Goal: Browse casually: Explore the website without a specific task or goal

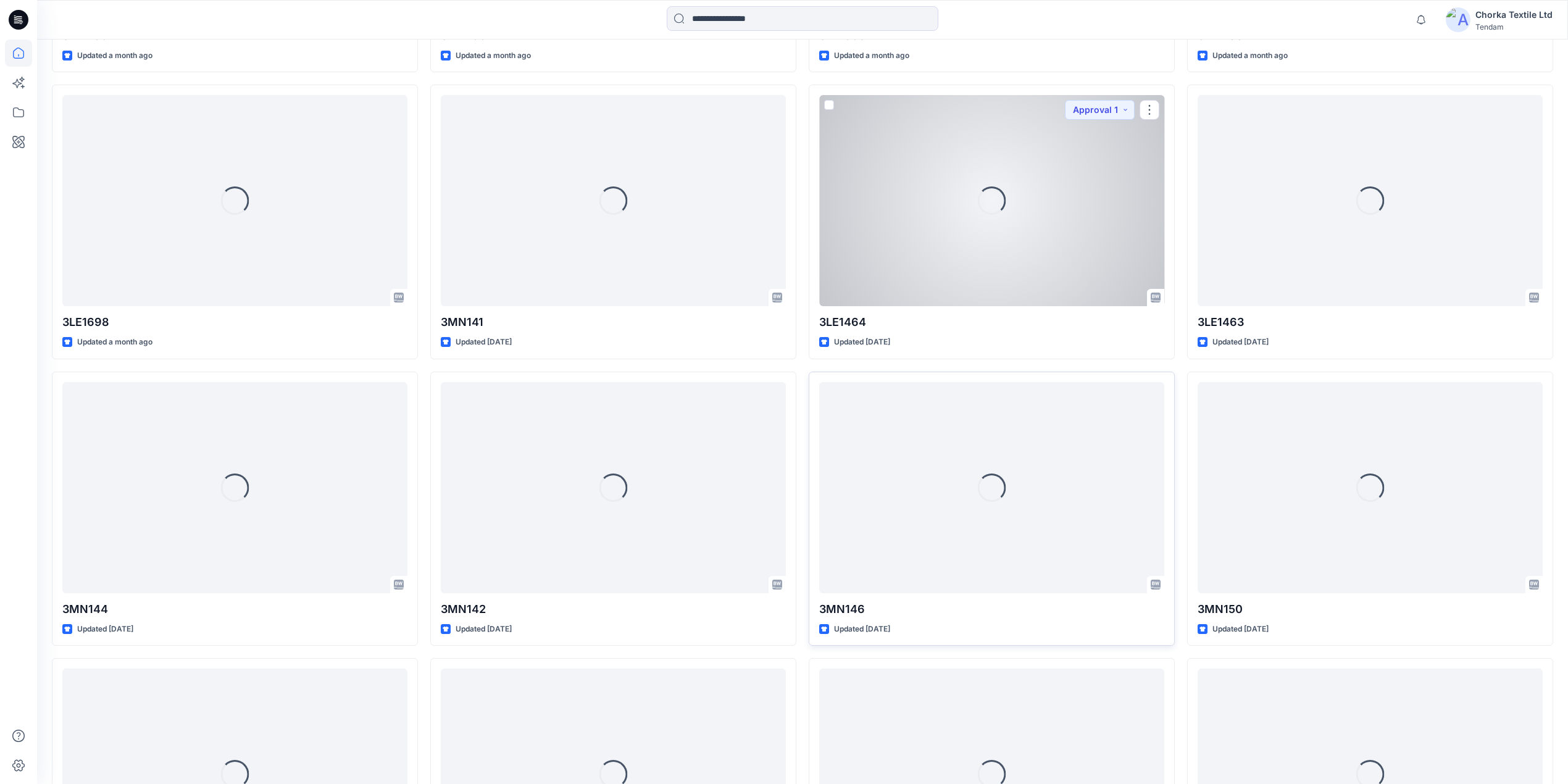
scroll to position [1242, 0]
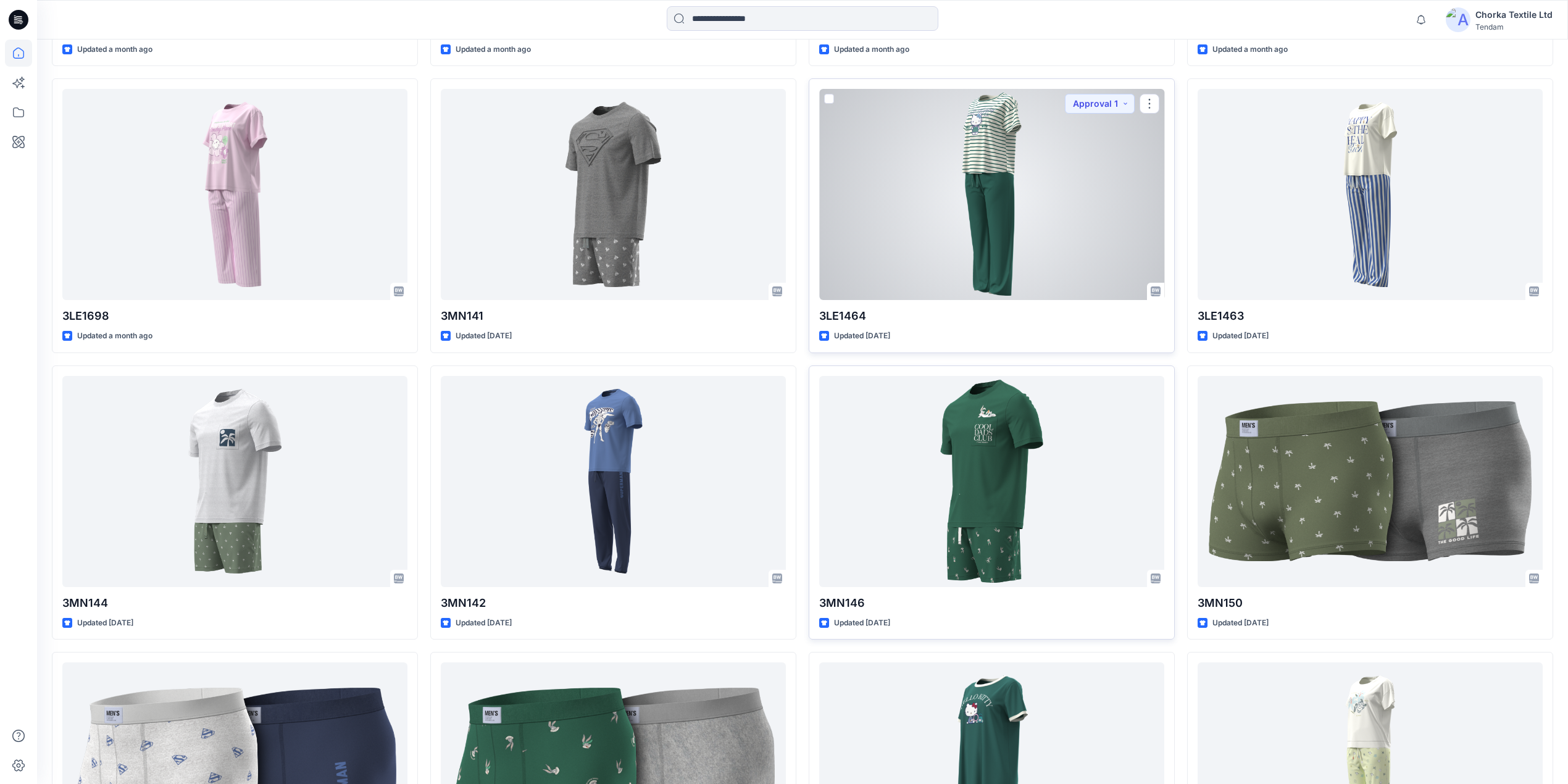
click at [1020, 200] on div at bounding box center [992, 195] width 345 height 211
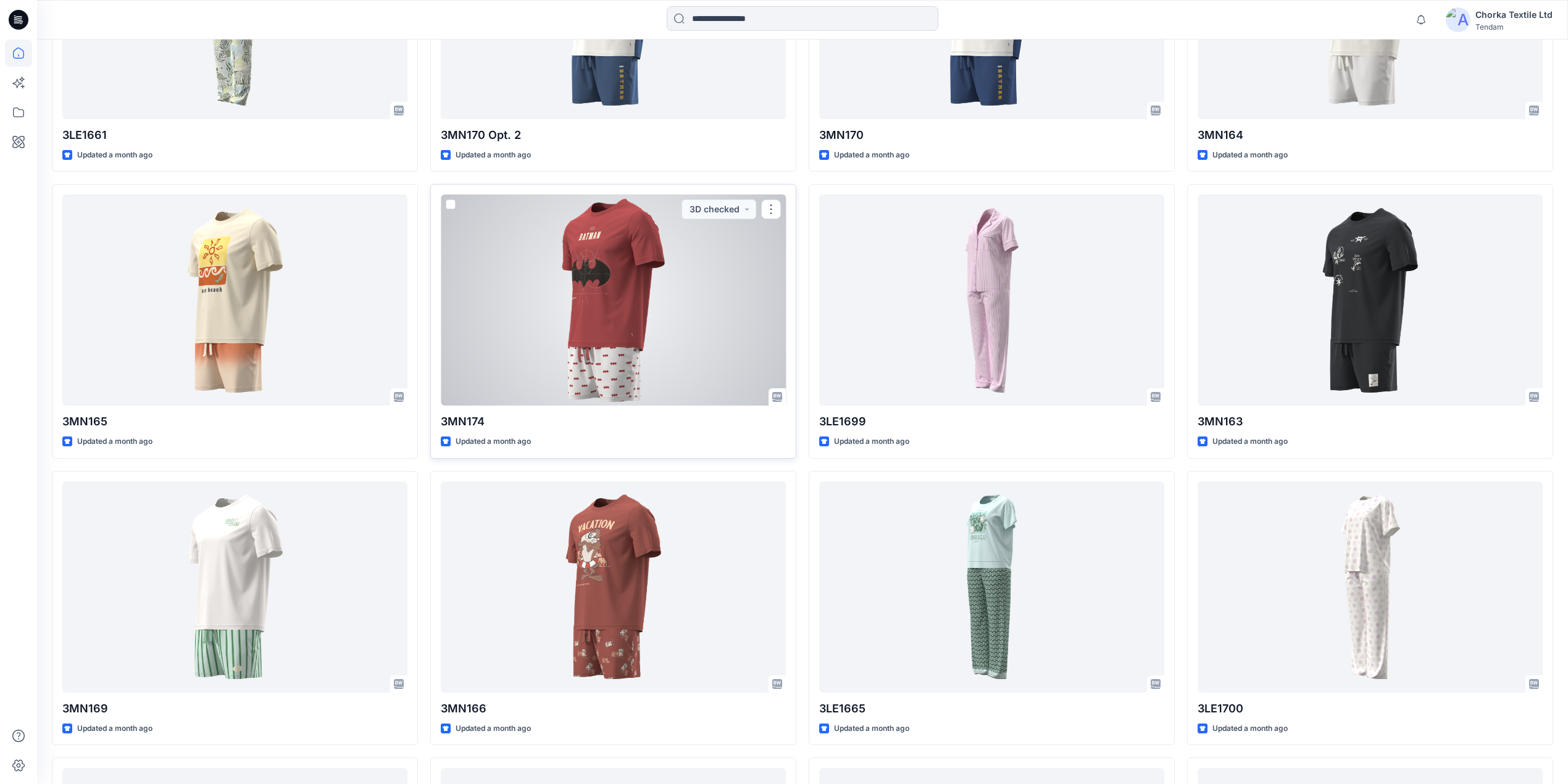
scroll to position [905, 0]
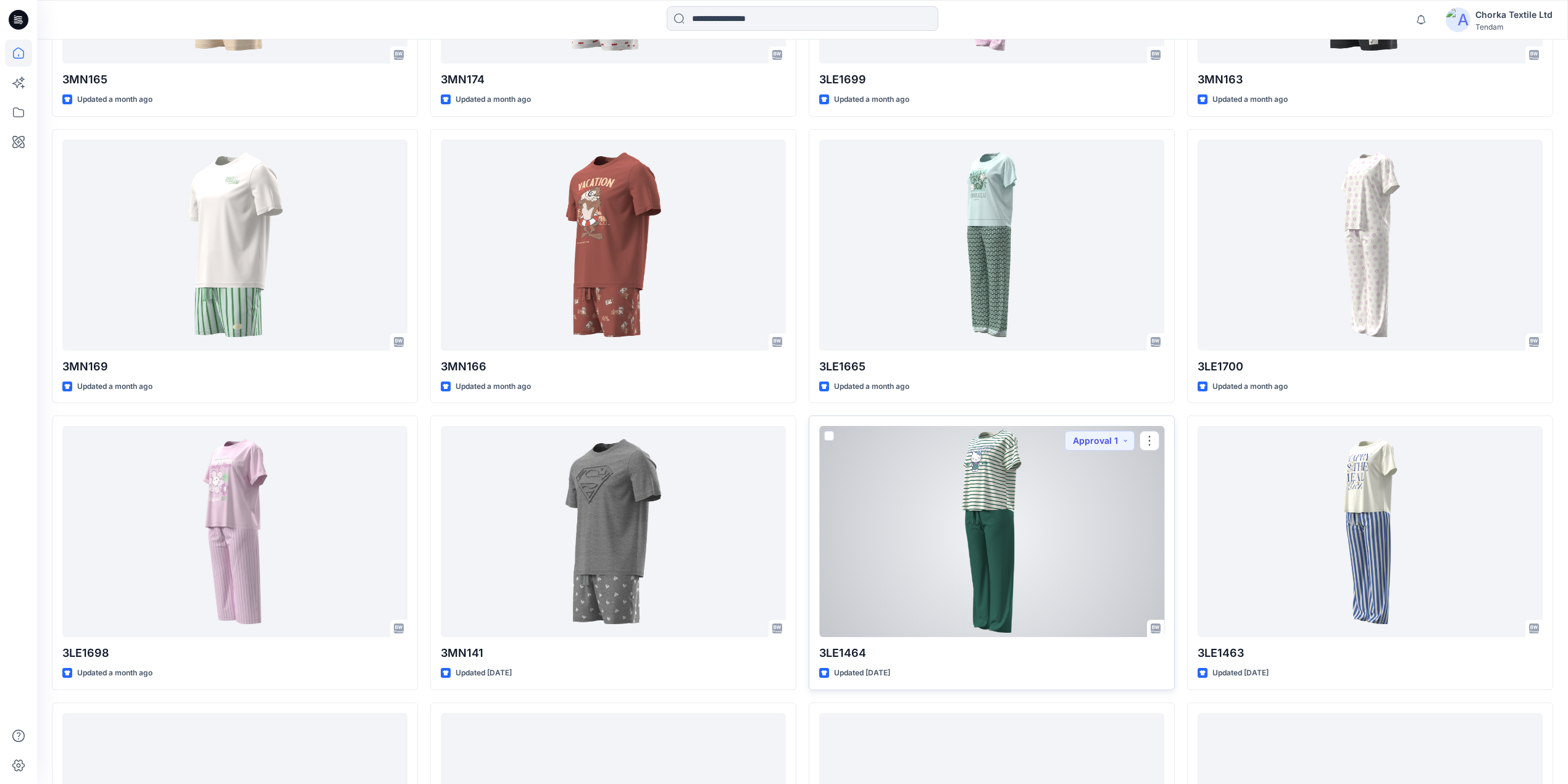
click at [1011, 495] on div at bounding box center [992, 532] width 345 height 211
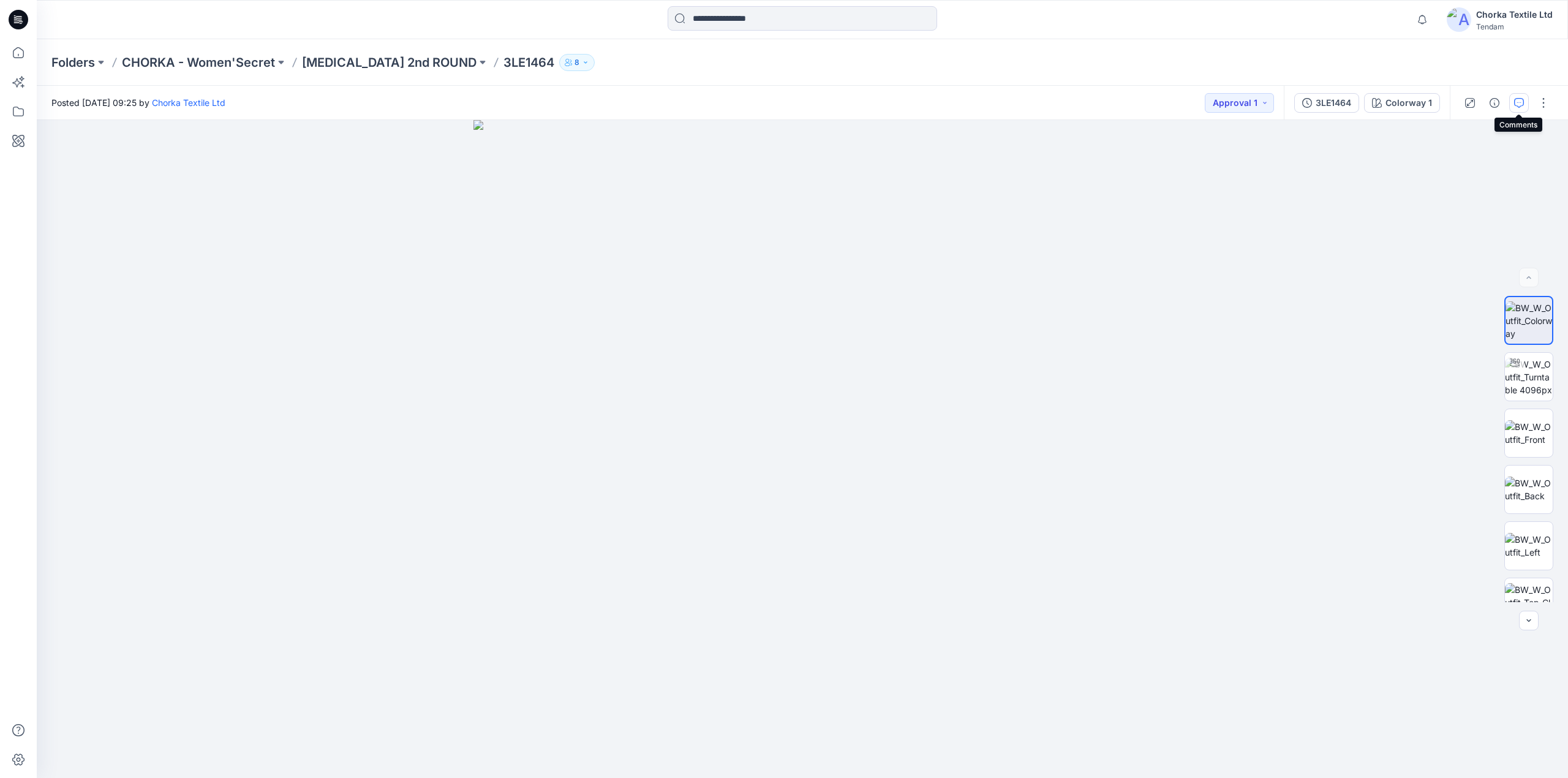
click at [1522, 98] on icon "button" at bounding box center [1519, 103] width 10 height 10
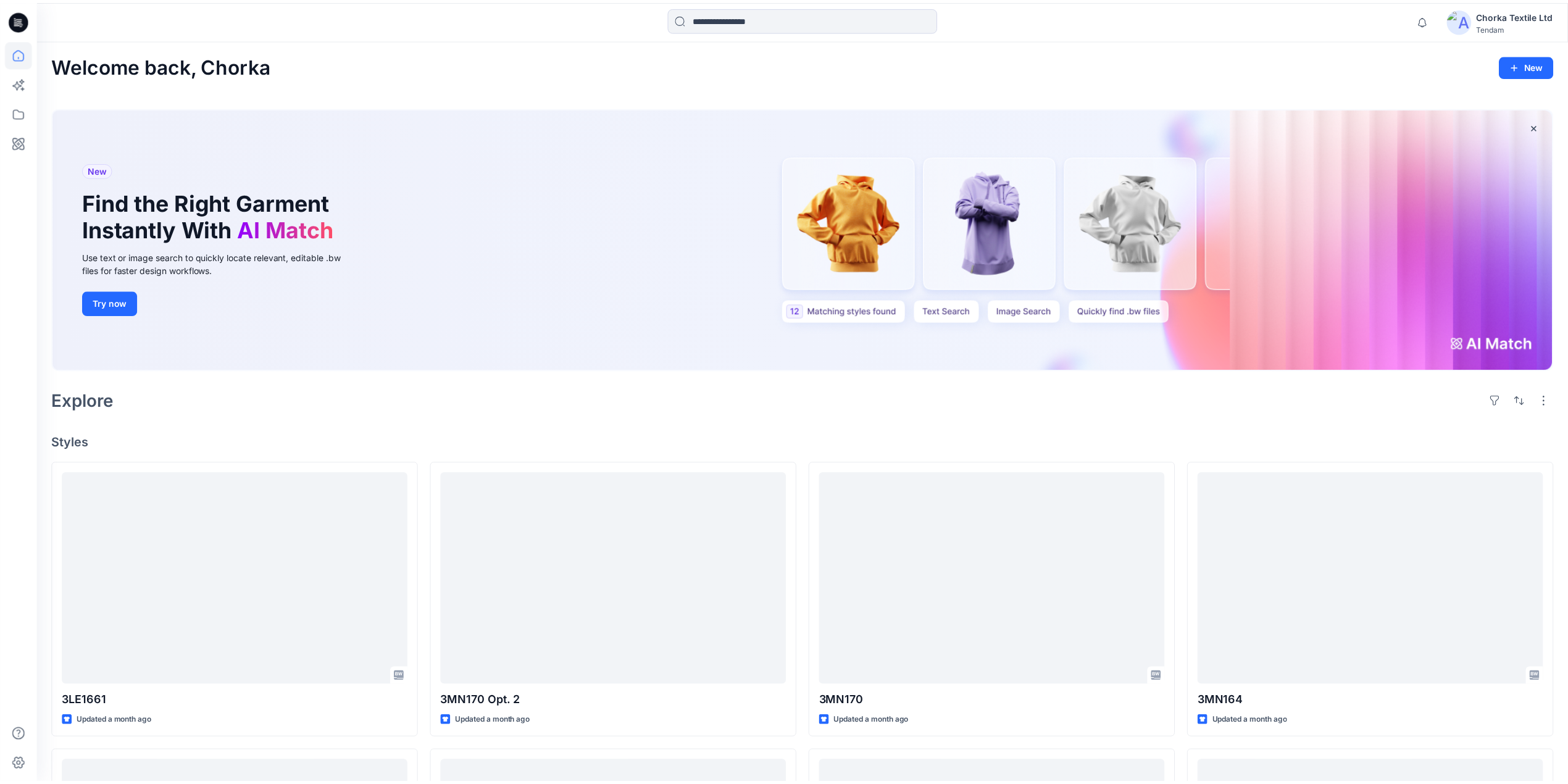
scroll to position [905, 0]
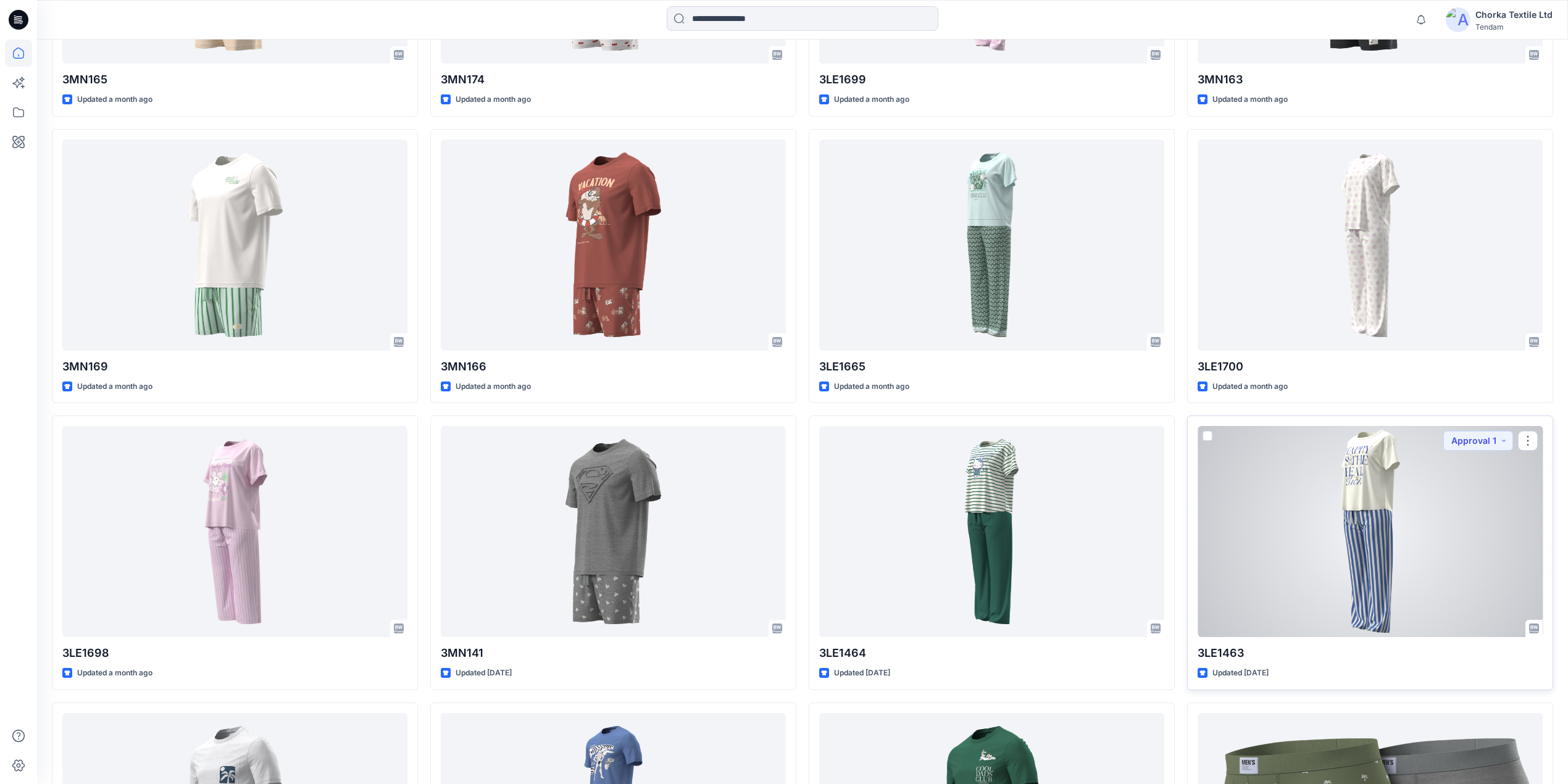
click at [1339, 514] on div at bounding box center [1370, 532] width 345 height 211
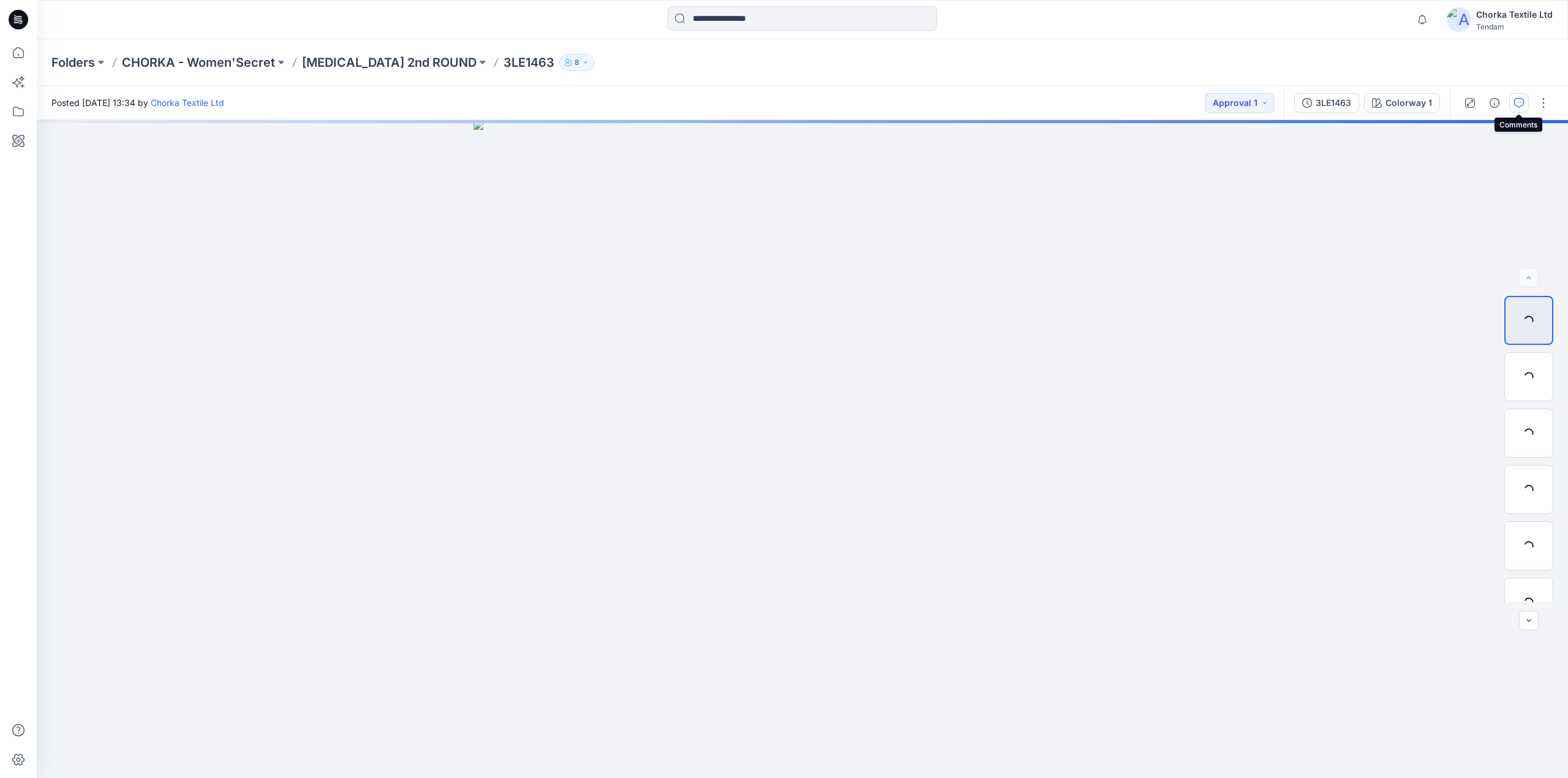
click at [1516, 101] on icon "button" at bounding box center [1519, 103] width 10 height 10
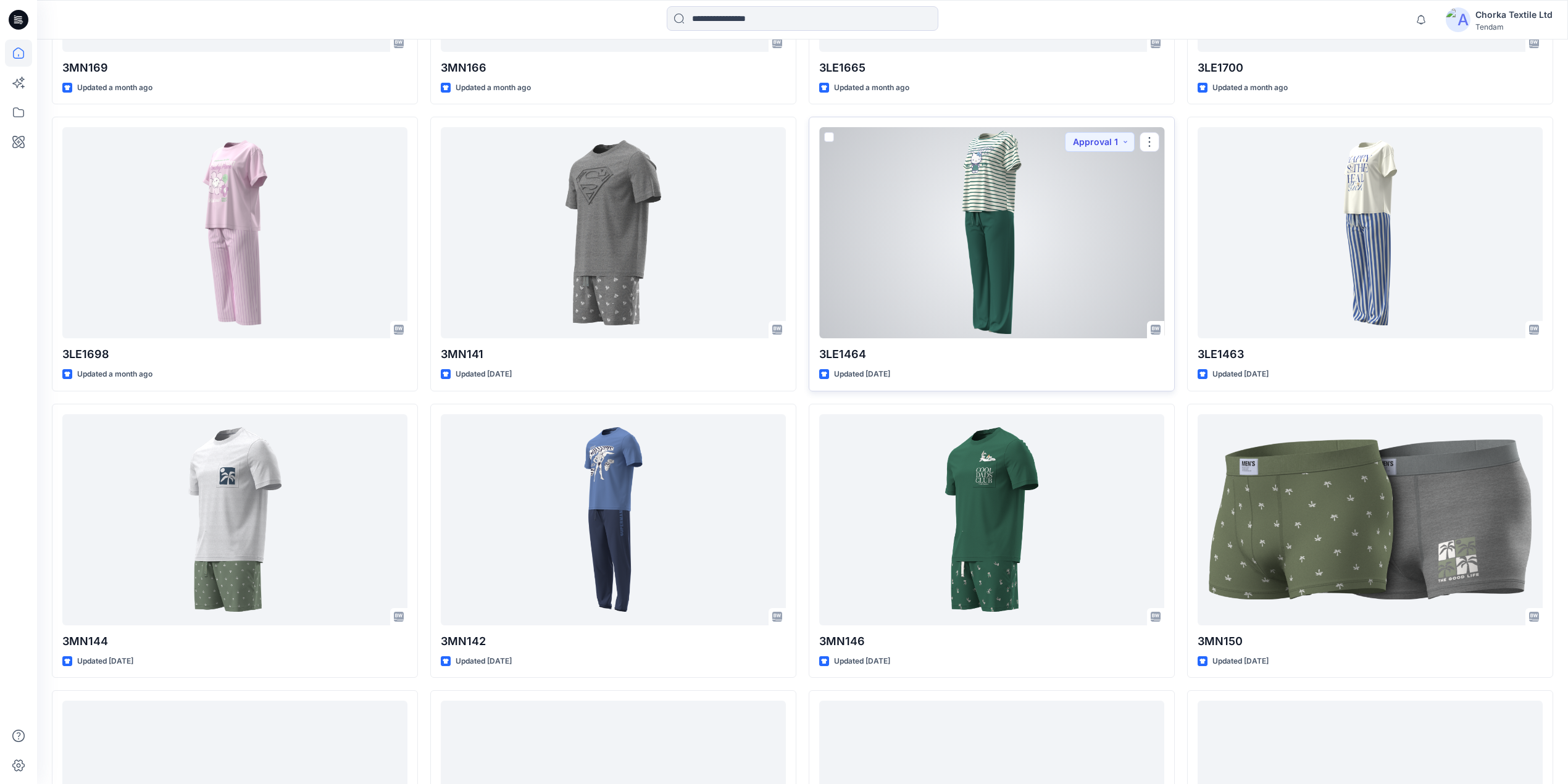
scroll to position [1316, 0]
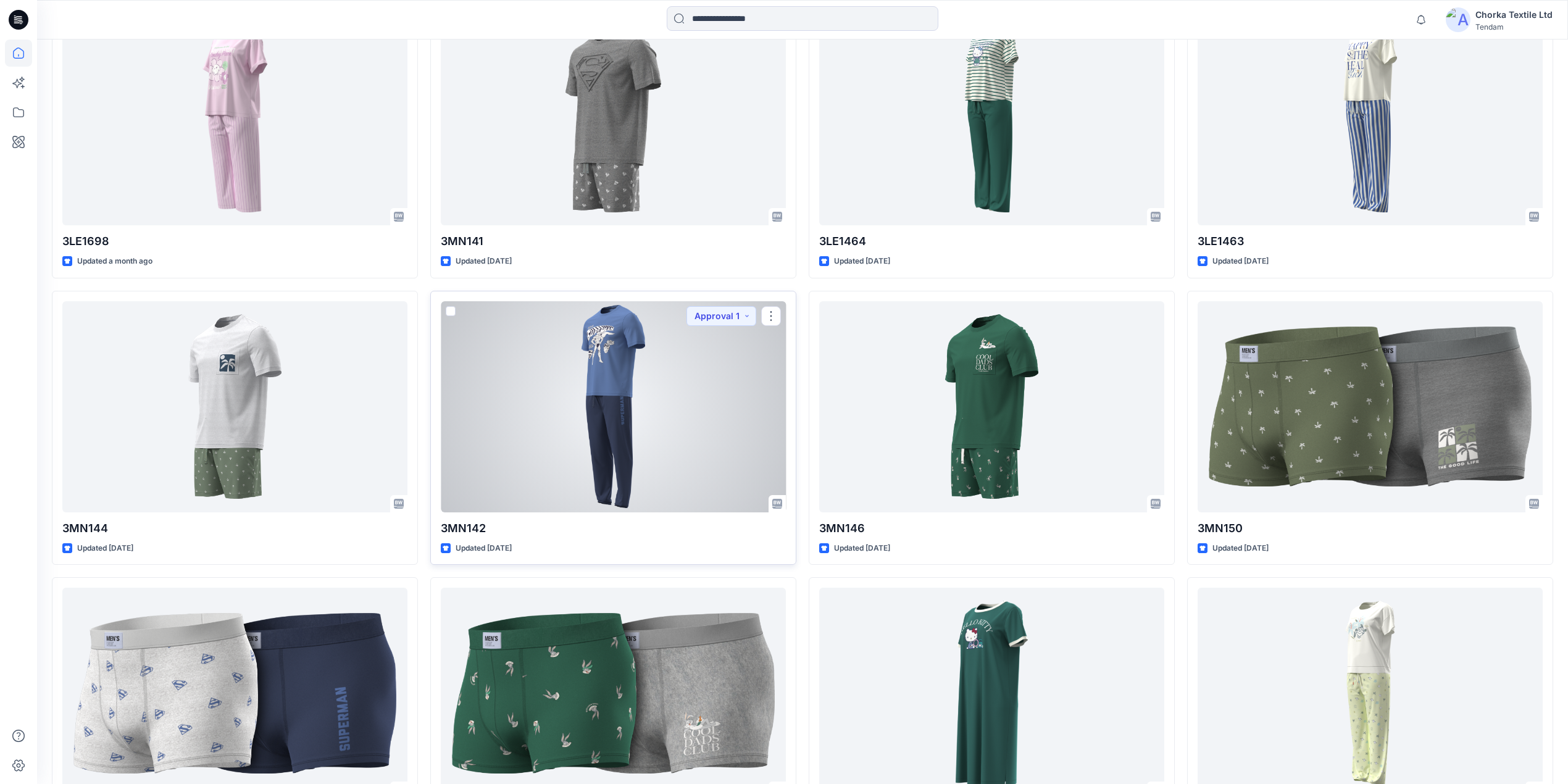
click at [594, 415] on div at bounding box center [613, 407] width 345 height 211
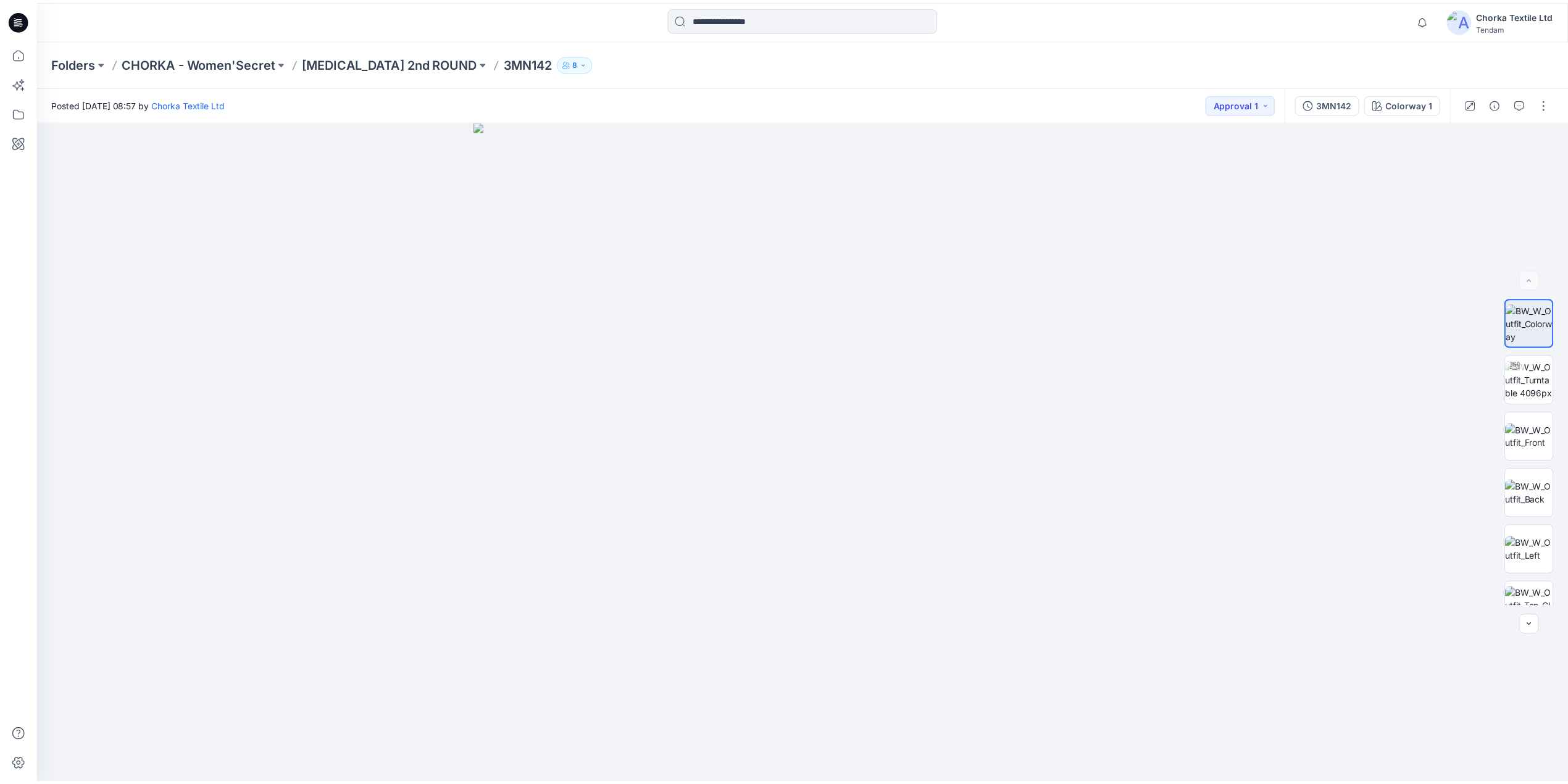
scroll to position [1316, 0]
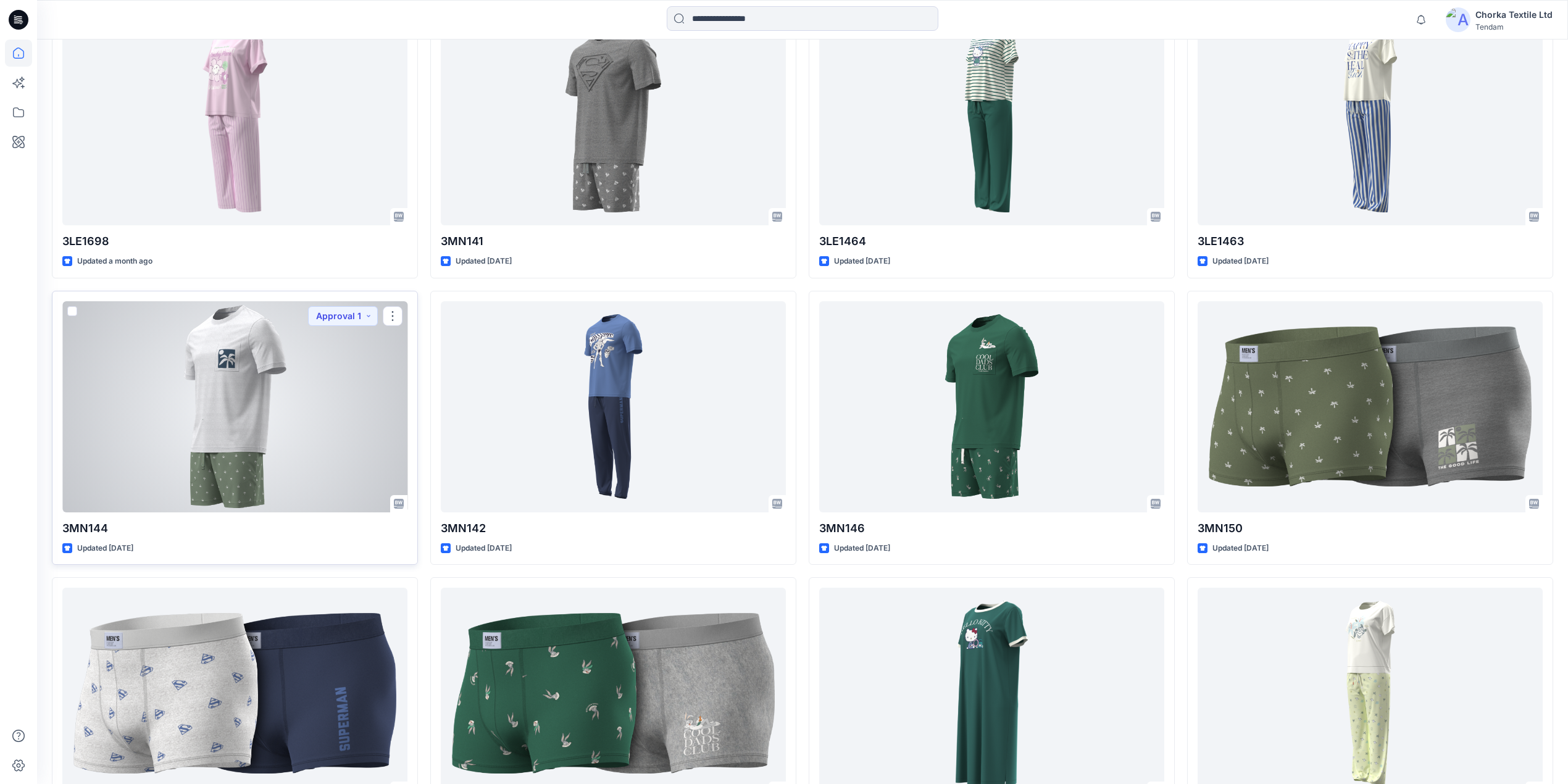
click at [219, 392] on div at bounding box center [235, 407] width 345 height 211
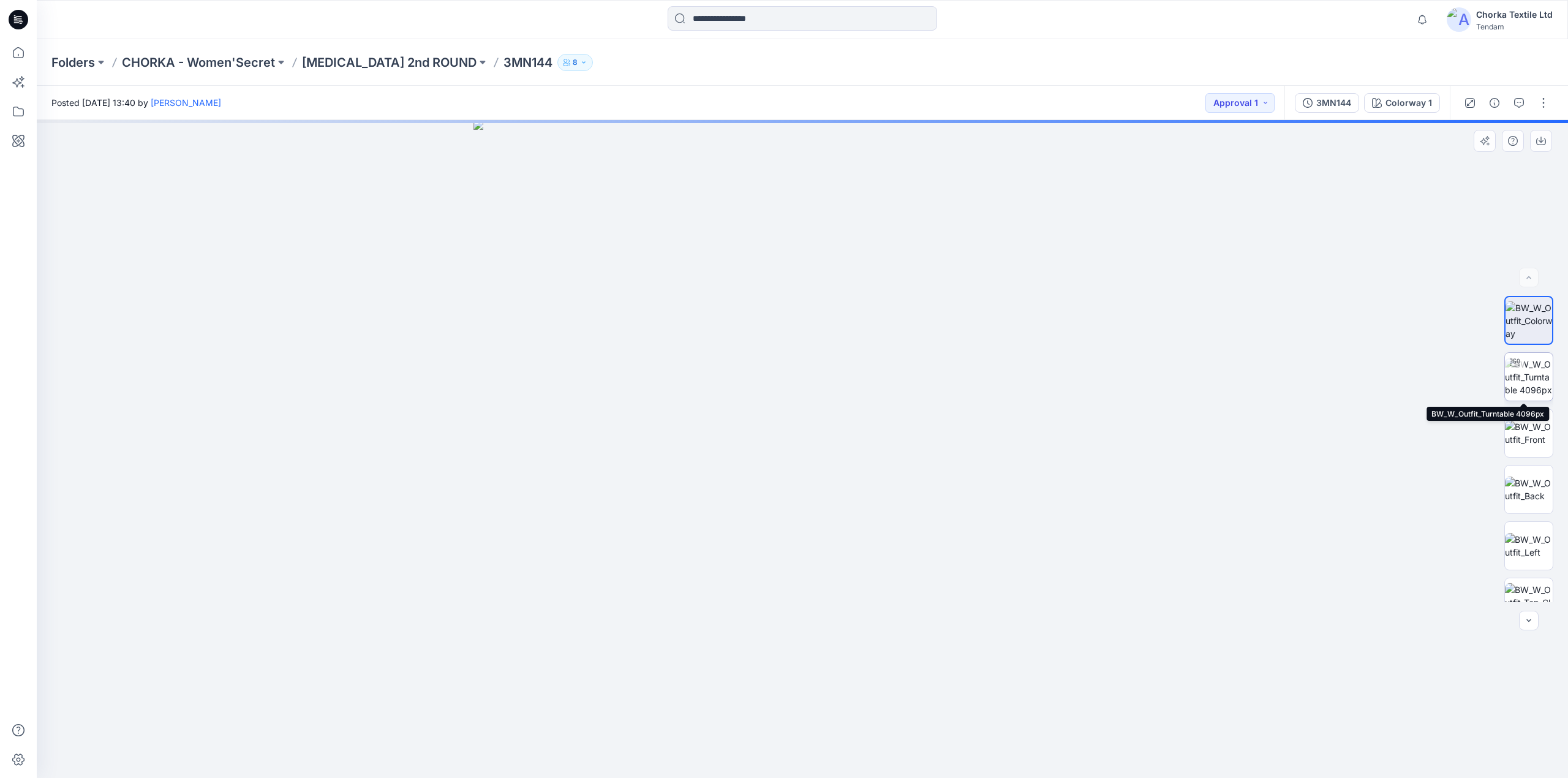
click at [1530, 373] on img at bounding box center [1529, 376] width 48 height 39
drag, startPoint x: 863, startPoint y: 204, endPoint x: 817, endPoint y: 602, distance: 400.6
click at [817, 602] on img at bounding box center [756, 185] width 2509 height 1186
drag, startPoint x: 871, startPoint y: 439, endPoint x: 849, endPoint y: 532, distance: 95.6
click at [849, 532] on img at bounding box center [733, 233] width 2509 height 1088
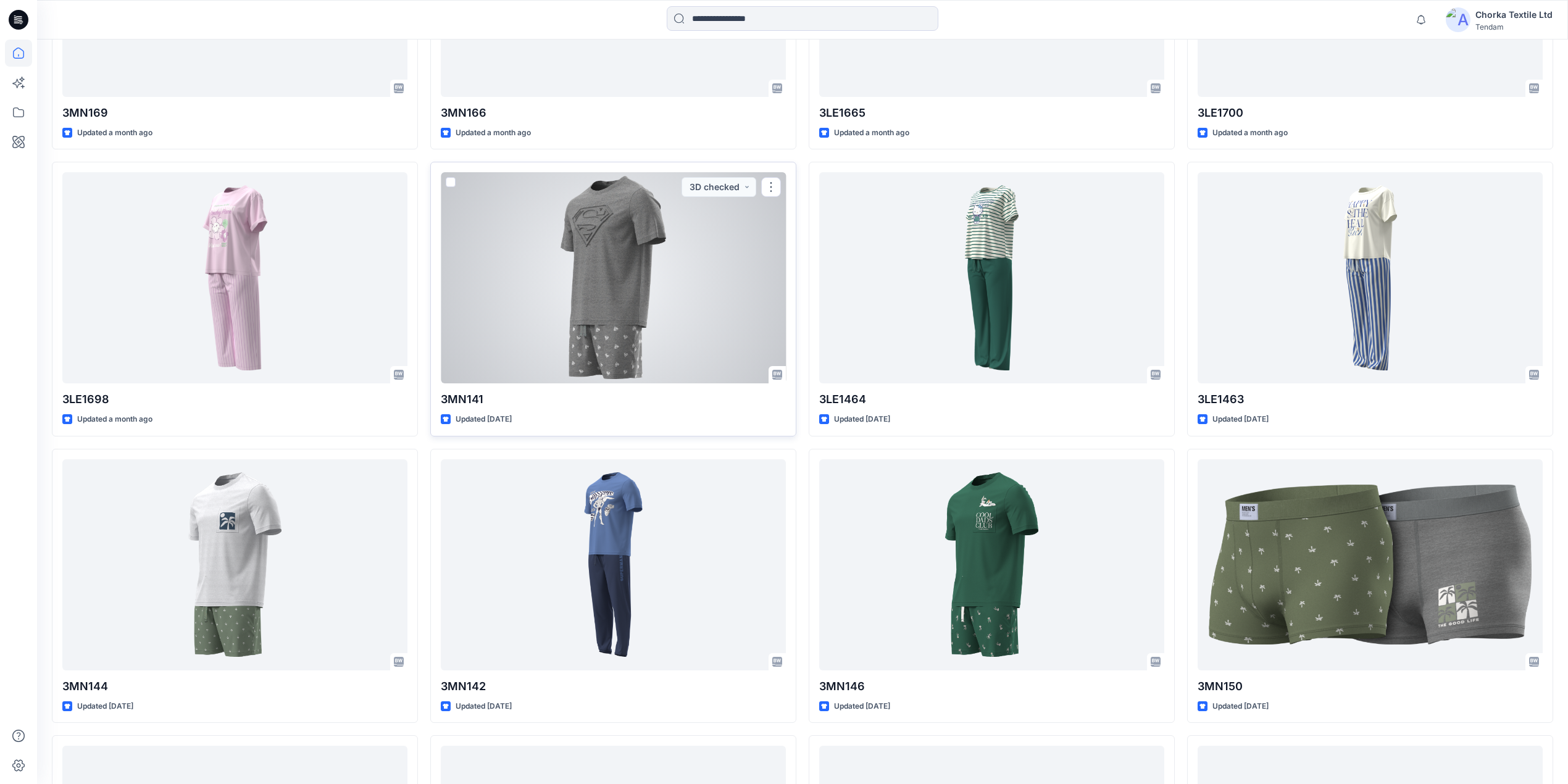
scroll to position [1159, 0]
click at [627, 258] on div at bounding box center [613, 277] width 345 height 211
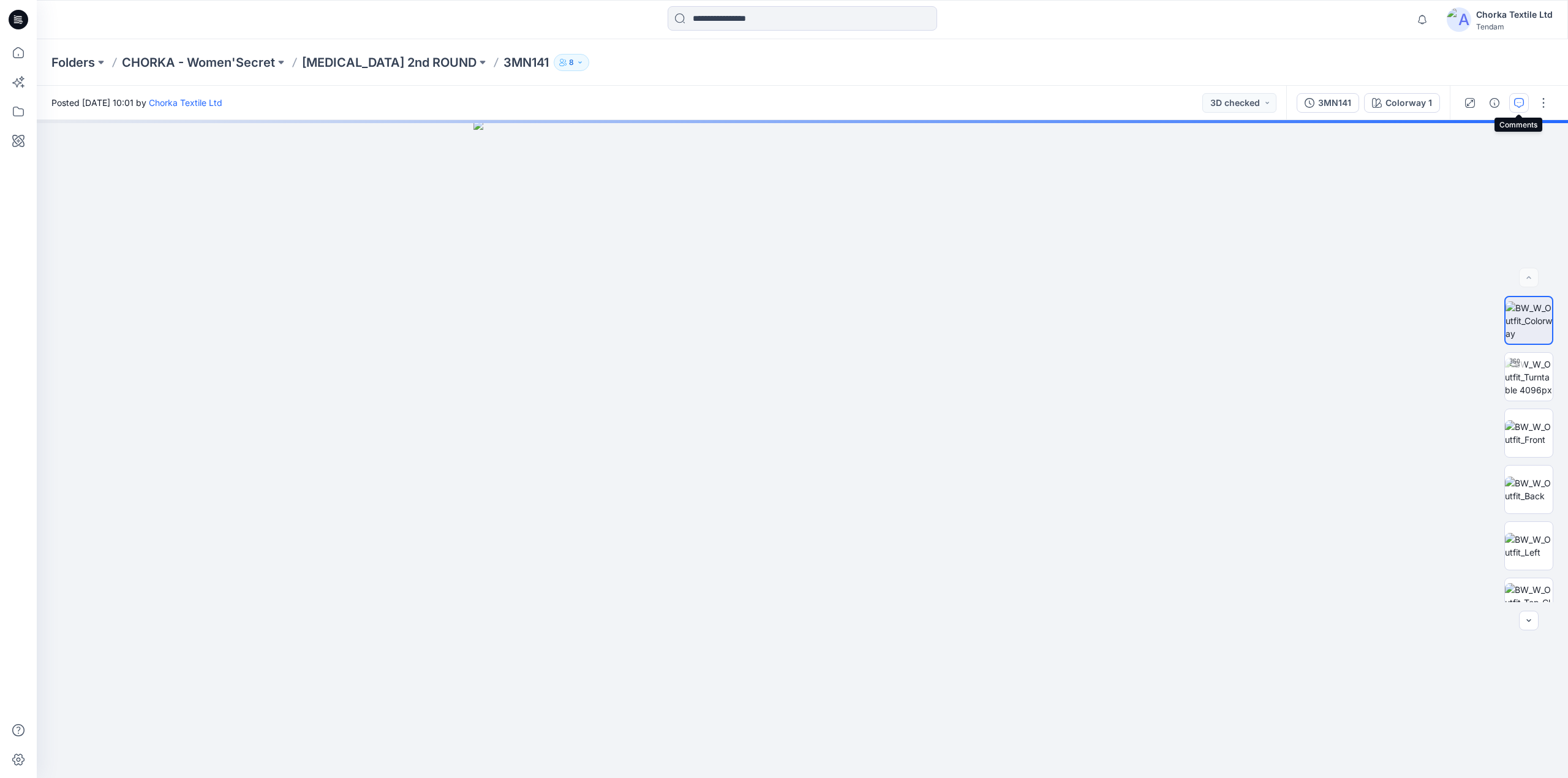
click at [1522, 95] on button "button" at bounding box center [1519, 103] width 20 height 20
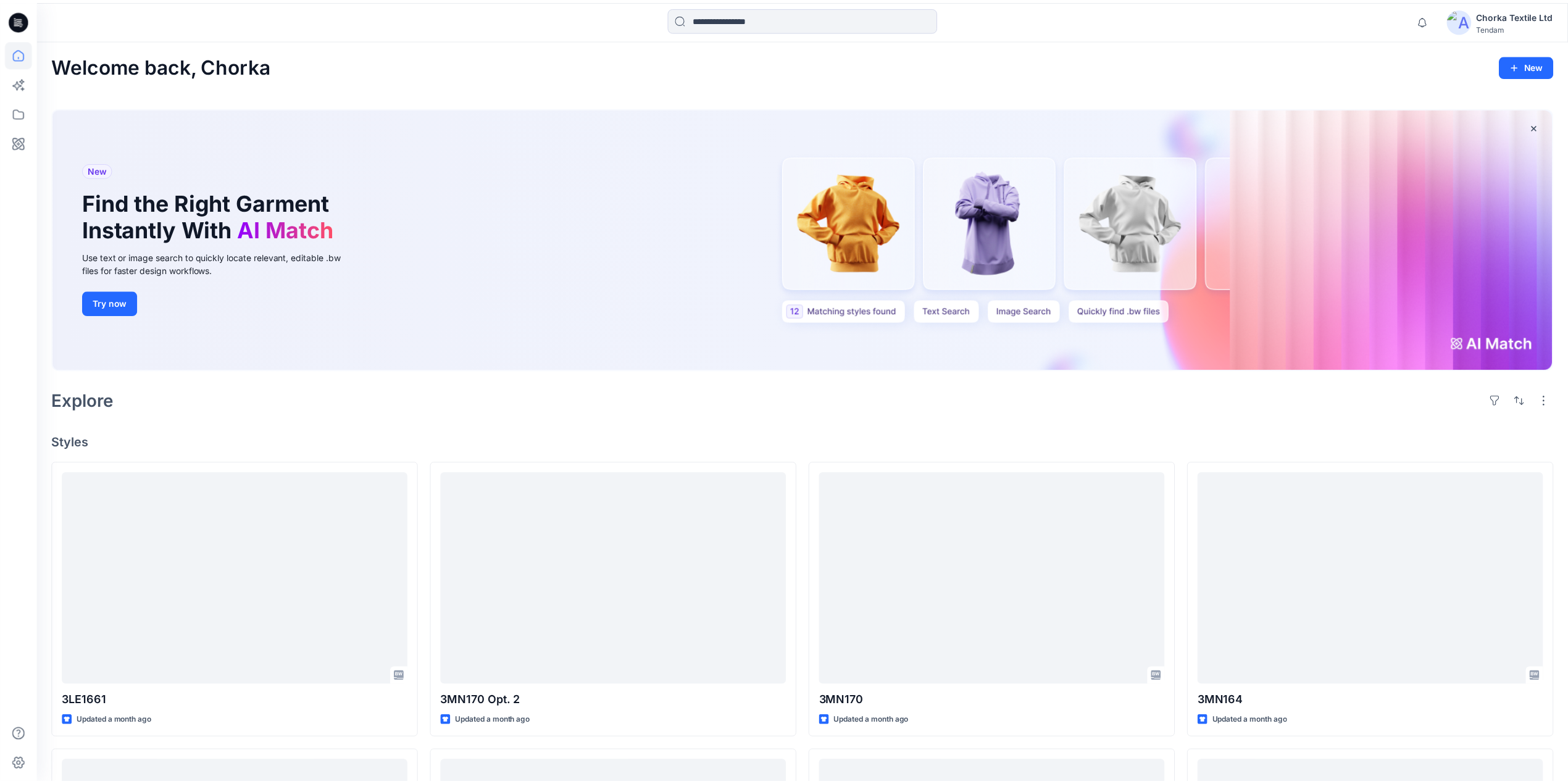
scroll to position [1159, 0]
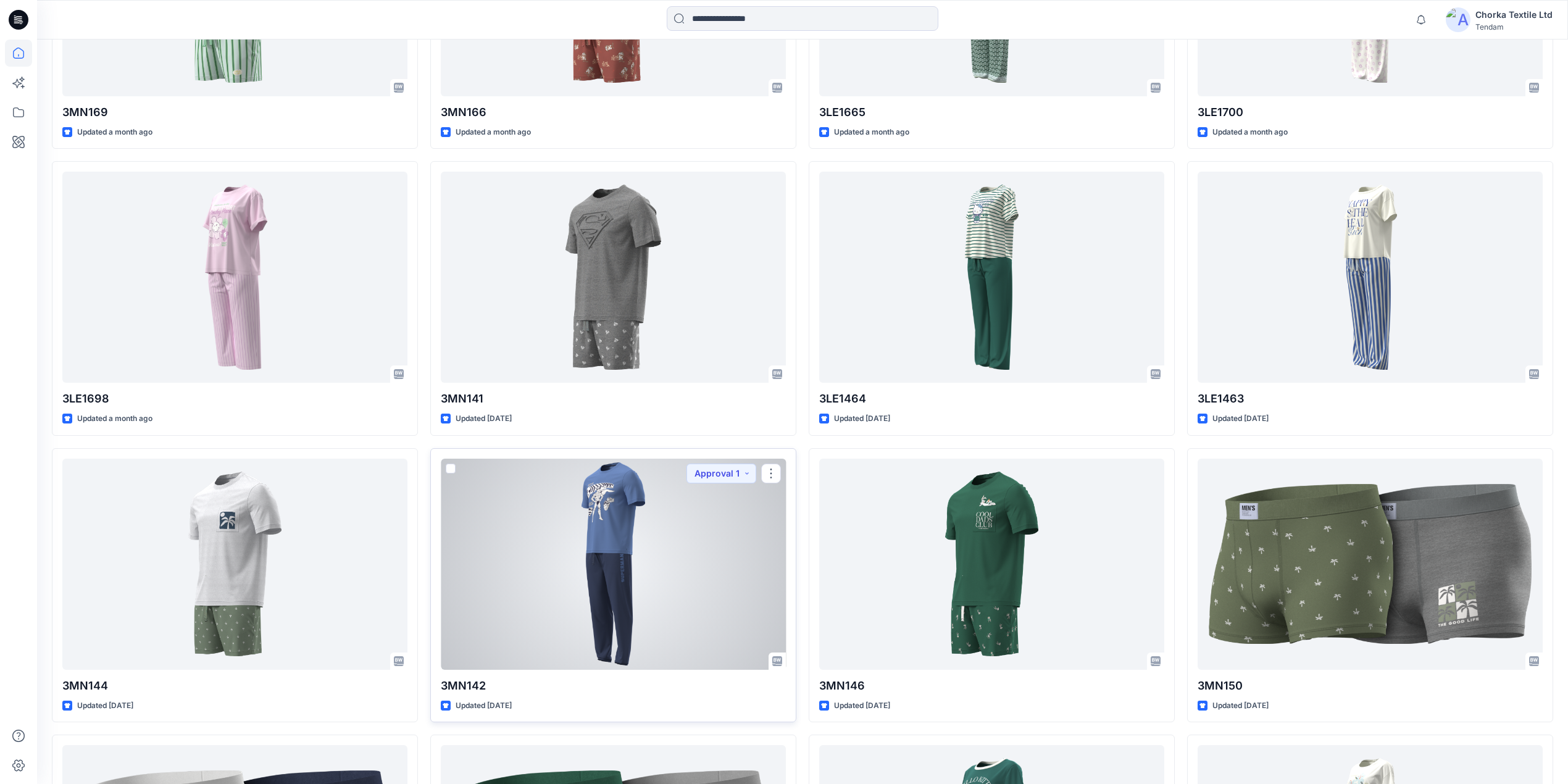
click at [598, 538] on div at bounding box center [613, 564] width 345 height 211
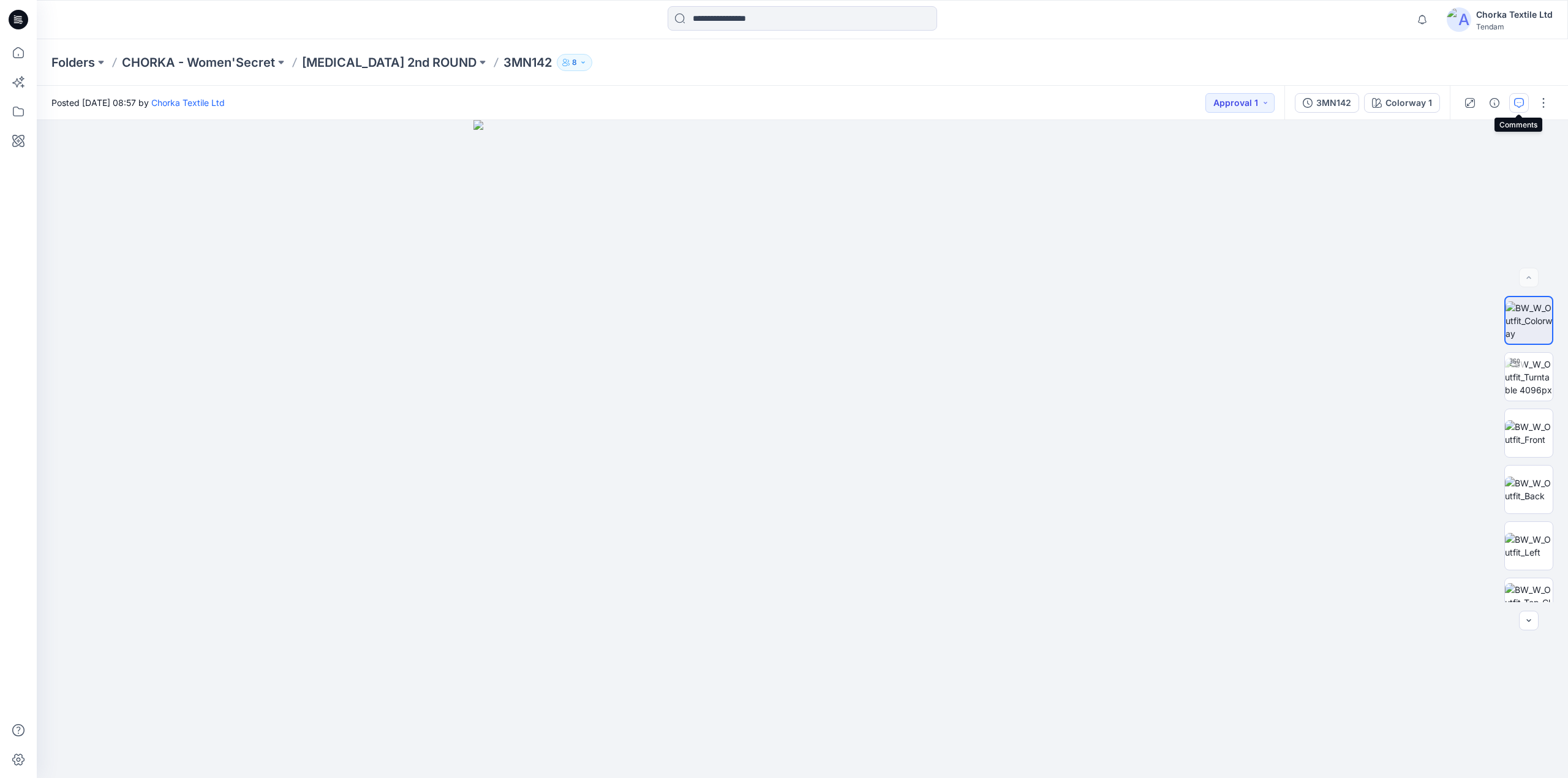
click at [1518, 101] on icon "button" at bounding box center [1519, 103] width 10 height 10
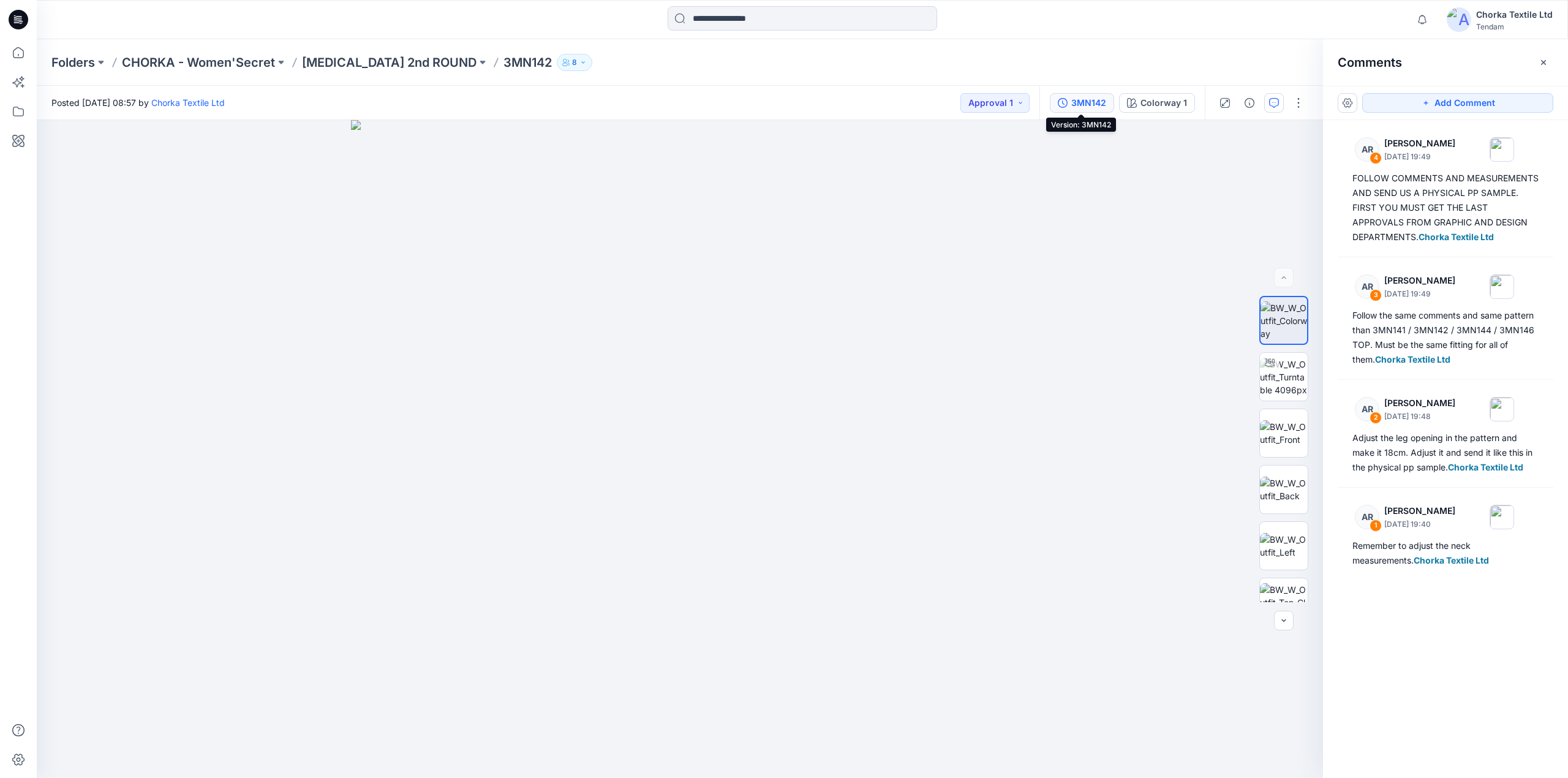
click at [1073, 96] on div "3MN142" at bounding box center [1089, 103] width 35 height 14
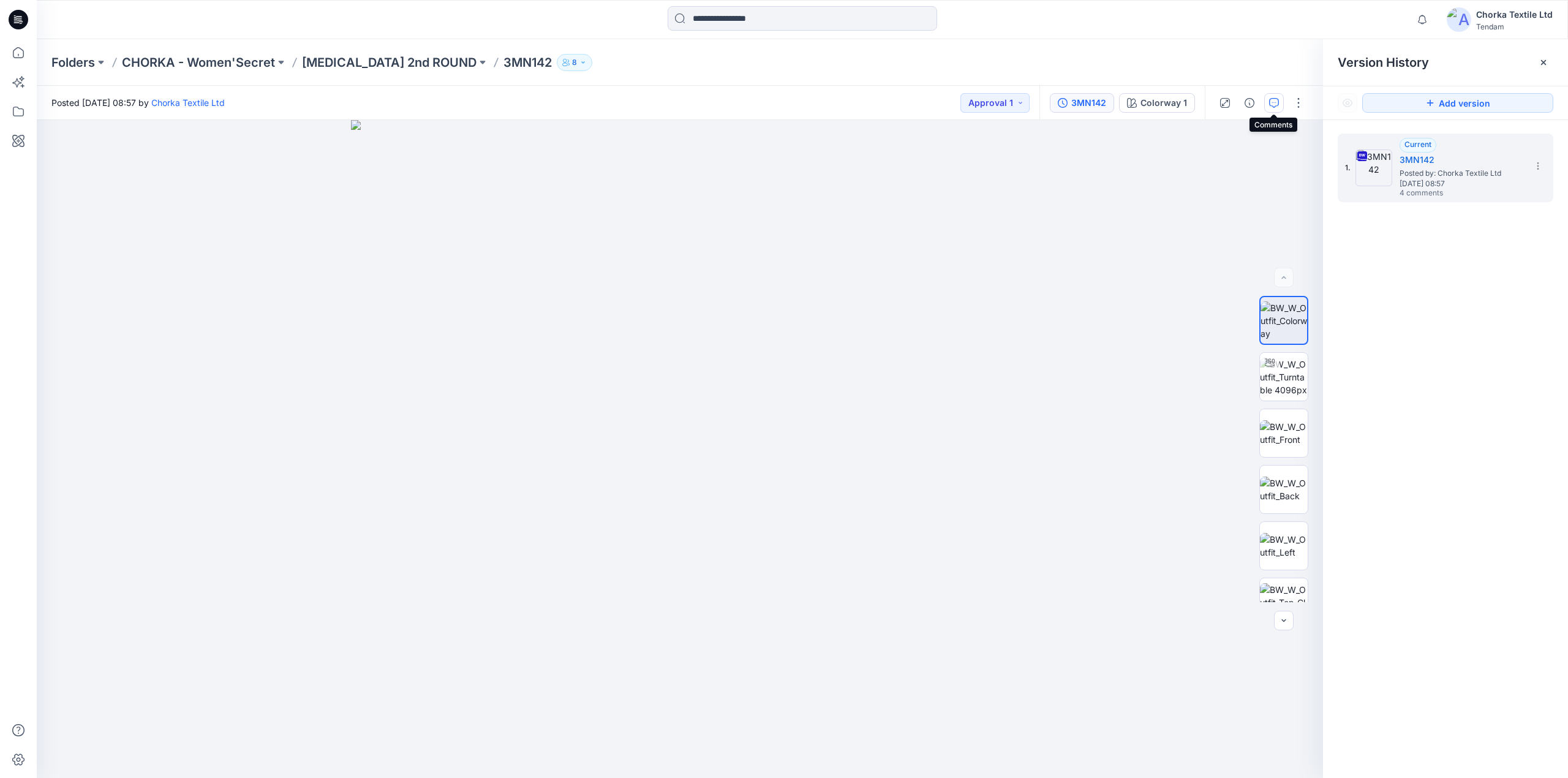
click at [1273, 101] on icon "button" at bounding box center [1274, 103] width 10 height 10
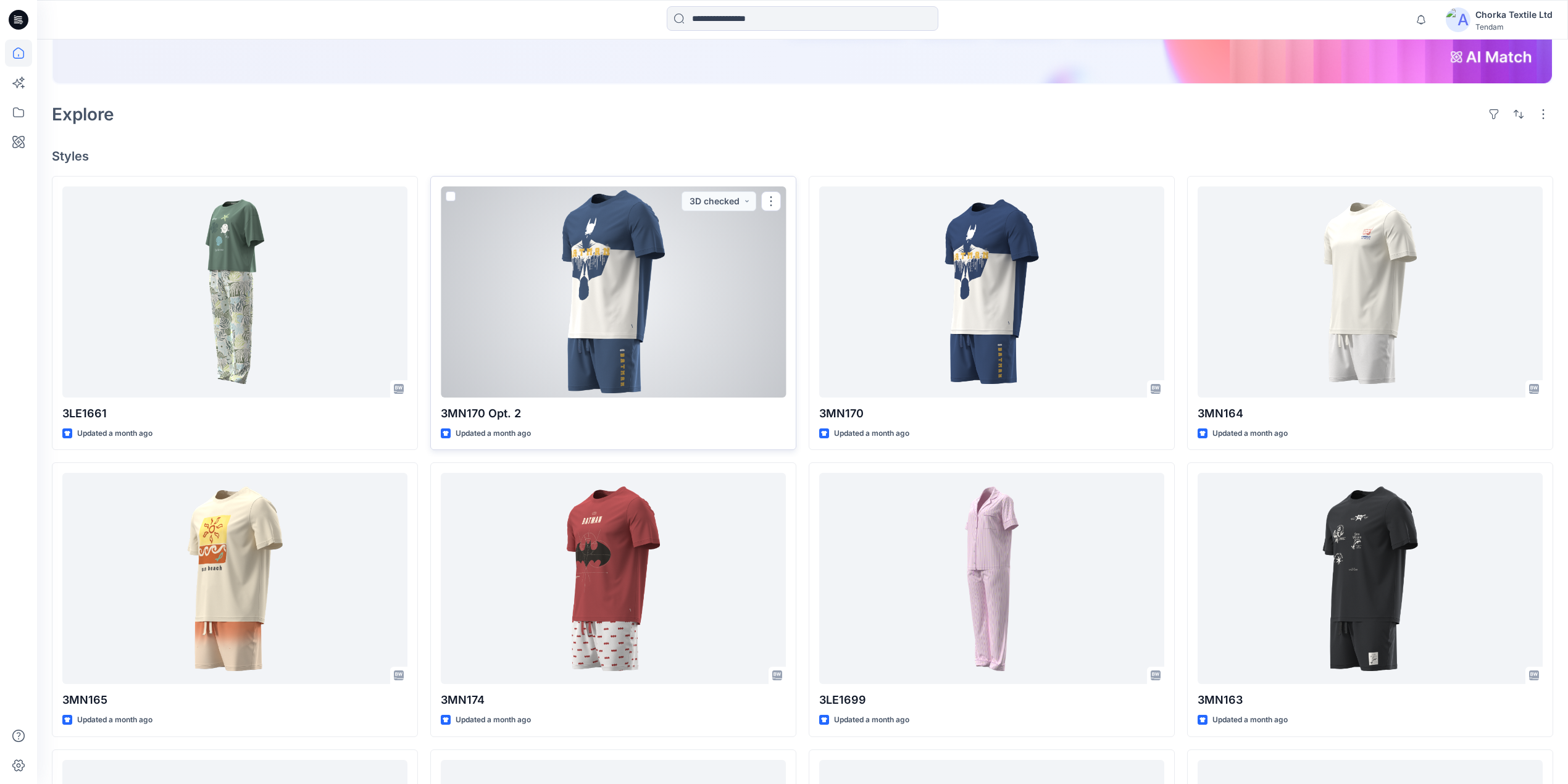
scroll to position [494, 0]
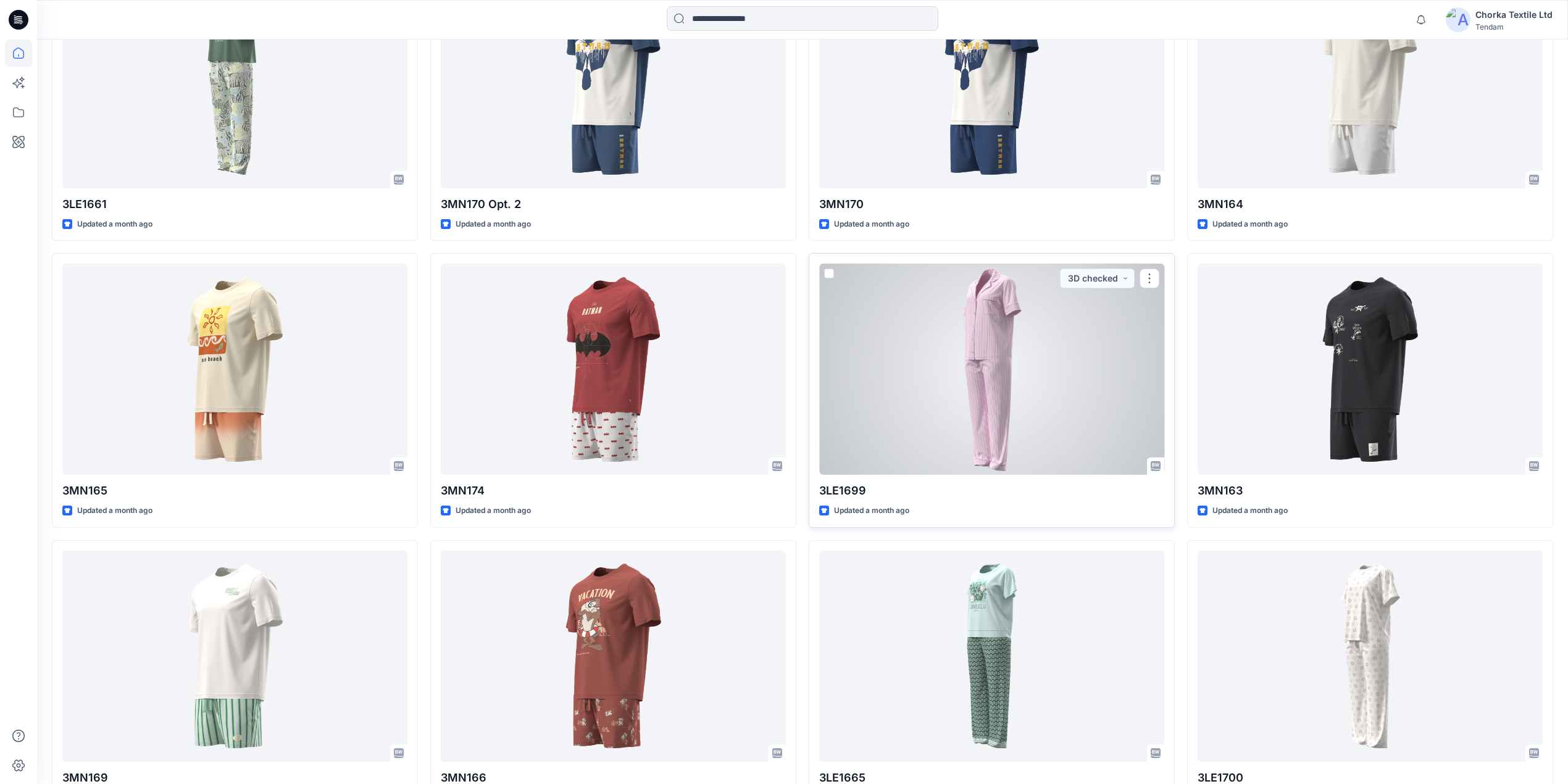
click at [988, 361] on div at bounding box center [992, 369] width 345 height 211
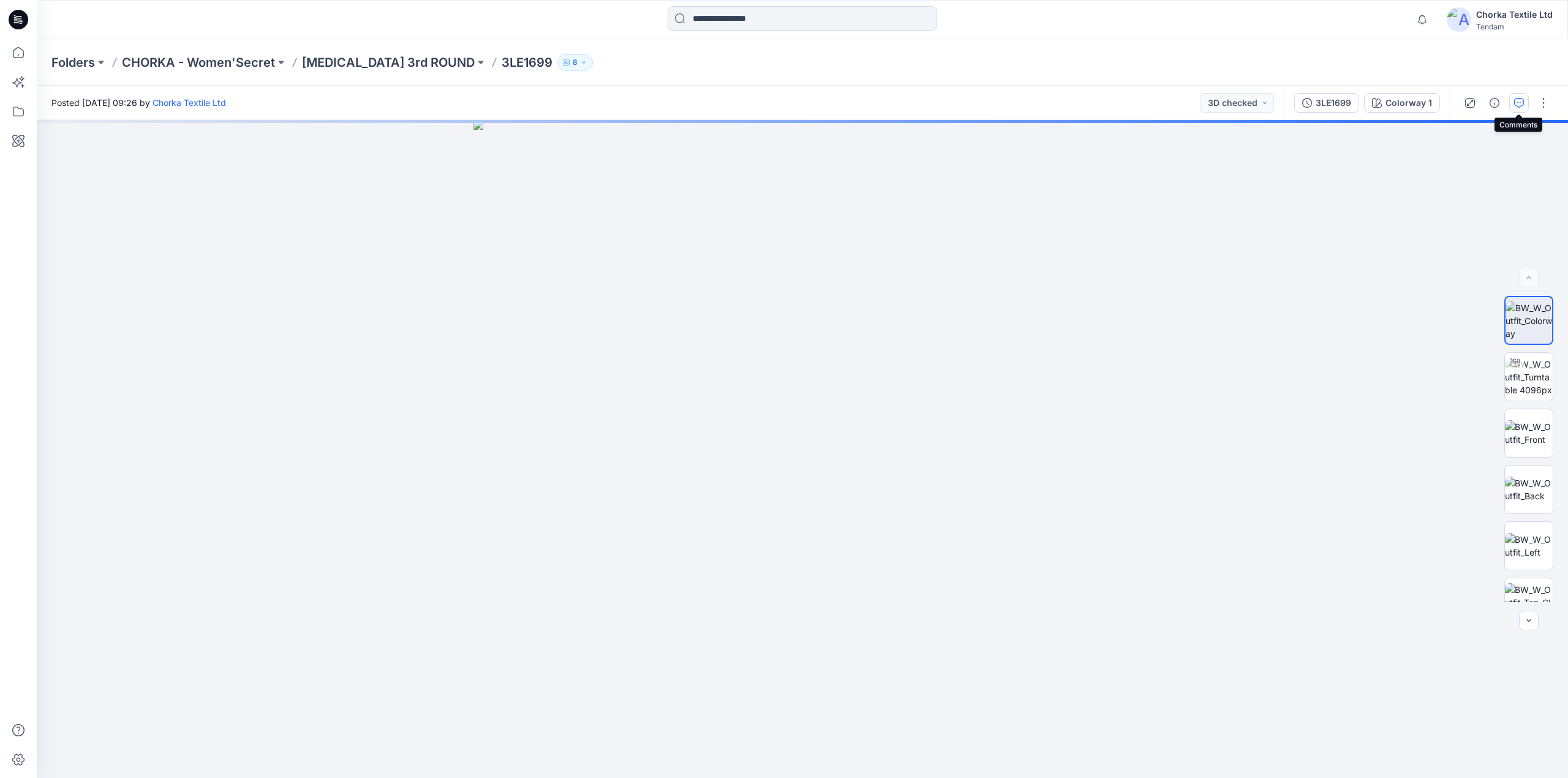
click at [1518, 99] on icon "button" at bounding box center [1519, 103] width 10 height 10
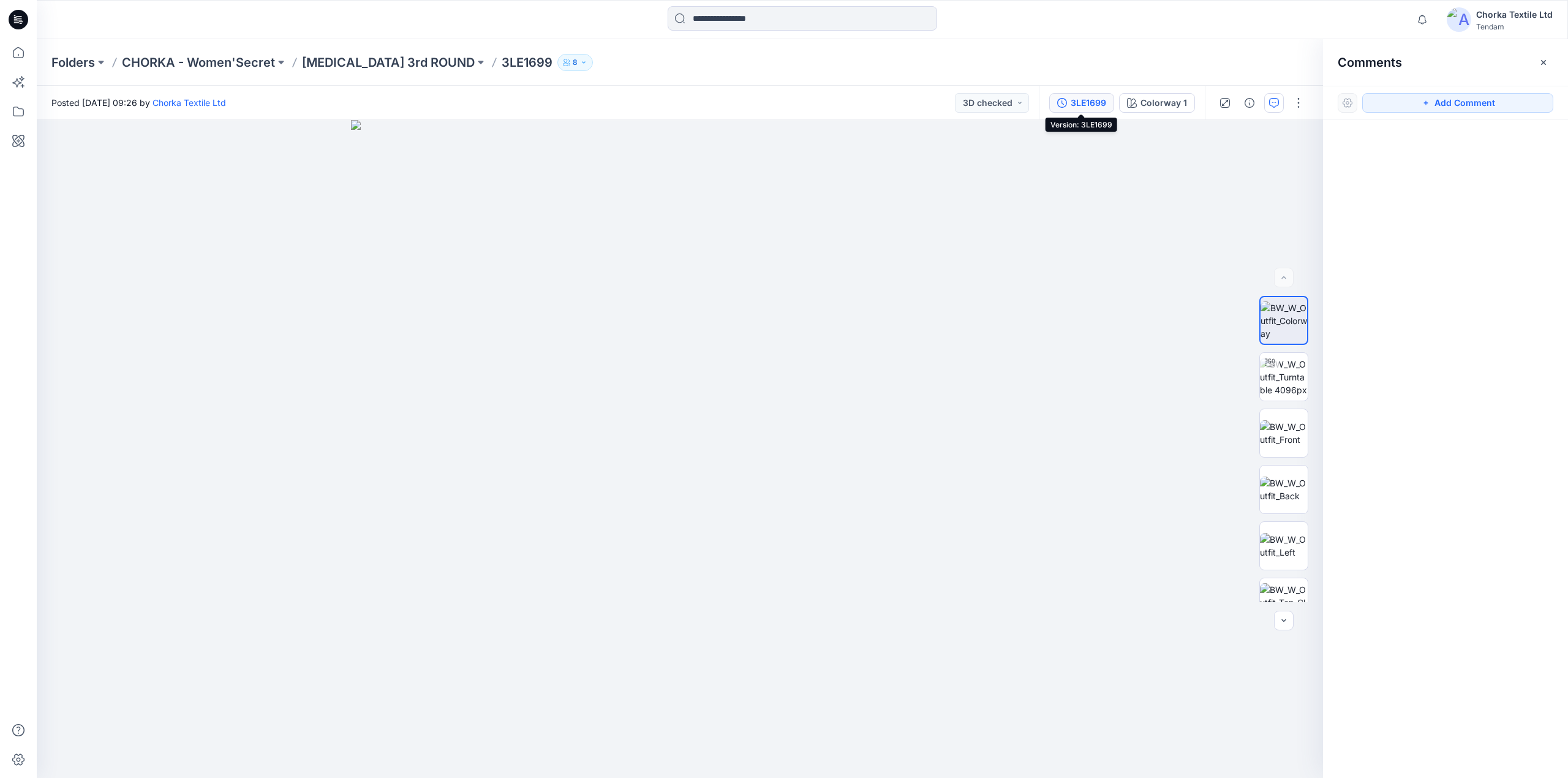
click at [1094, 101] on div "3LE1699" at bounding box center [1089, 103] width 35 height 14
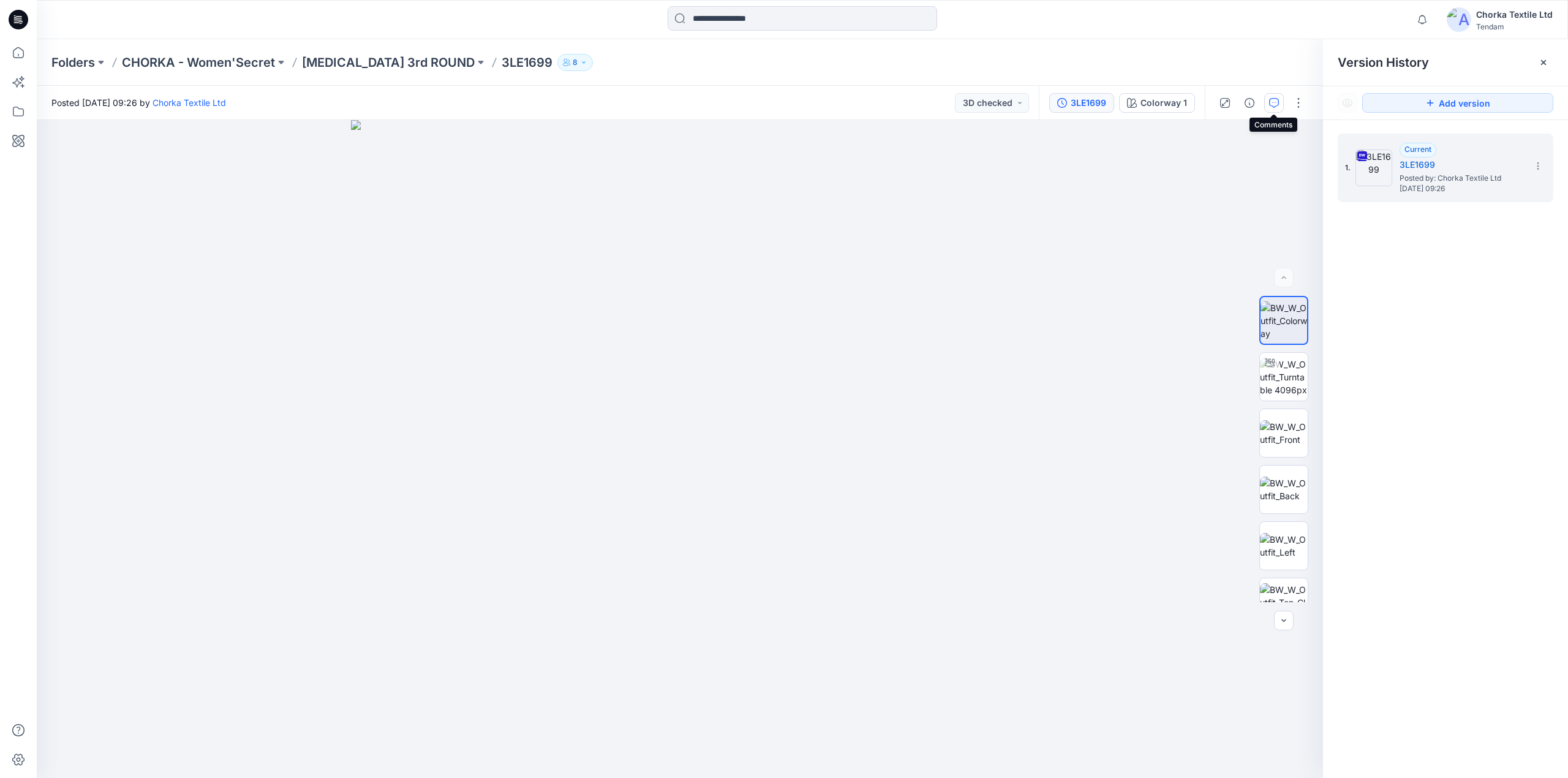
click at [1270, 103] on icon "button" at bounding box center [1274, 103] width 10 height 10
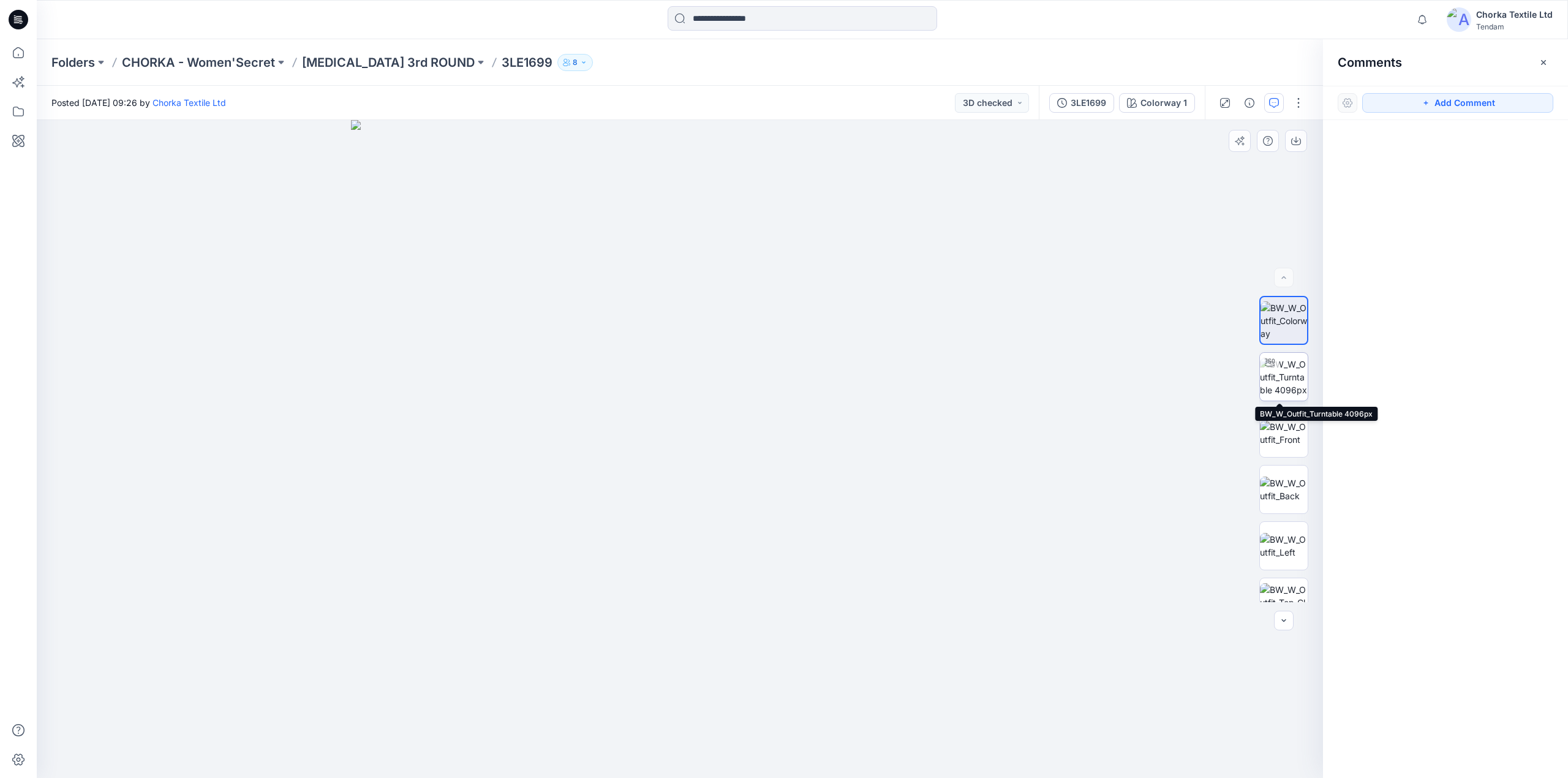
click at [1280, 373] on img at bounding box center [1284, 376] width 48 height 39
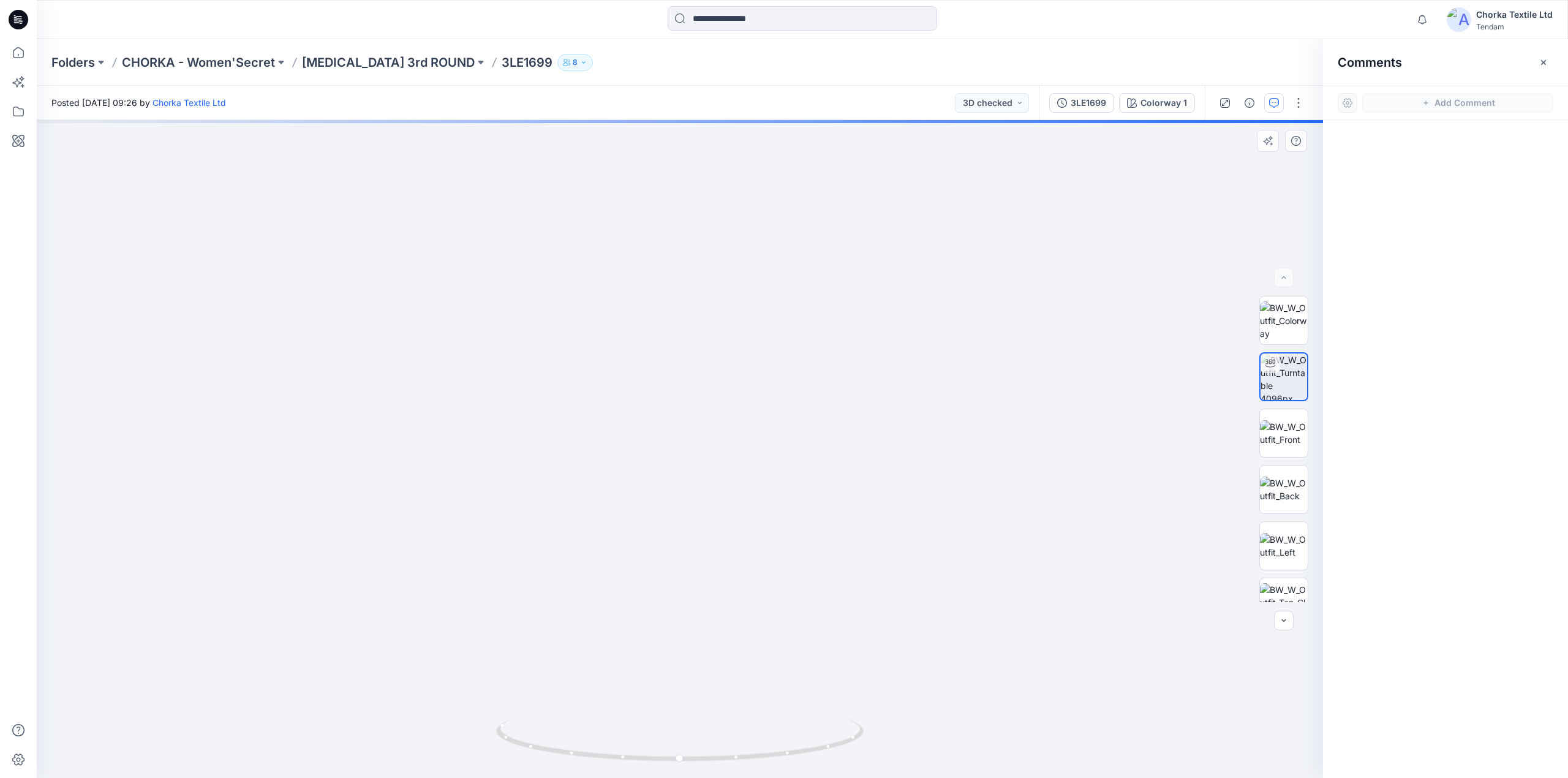
drag, startPoint x: 748, startPoint y: 274, endPoint x: 743, endPoint y: 456, distance: 182.1
click at [743, 456] on img at bounding box center [688, 63] width 2509 height 1429
drag, startPoint x: 756, startPoint y: 282, endPoint x: 761, endPoint y: 515, distance: 233.1
click at [761, 515] on img at bounding box center [684, 204] width 2509 height 1149
drag, startPoint x: 777, startPoint y: 556, endPoint x: 799, endPoint y: 387, distance: 170.4
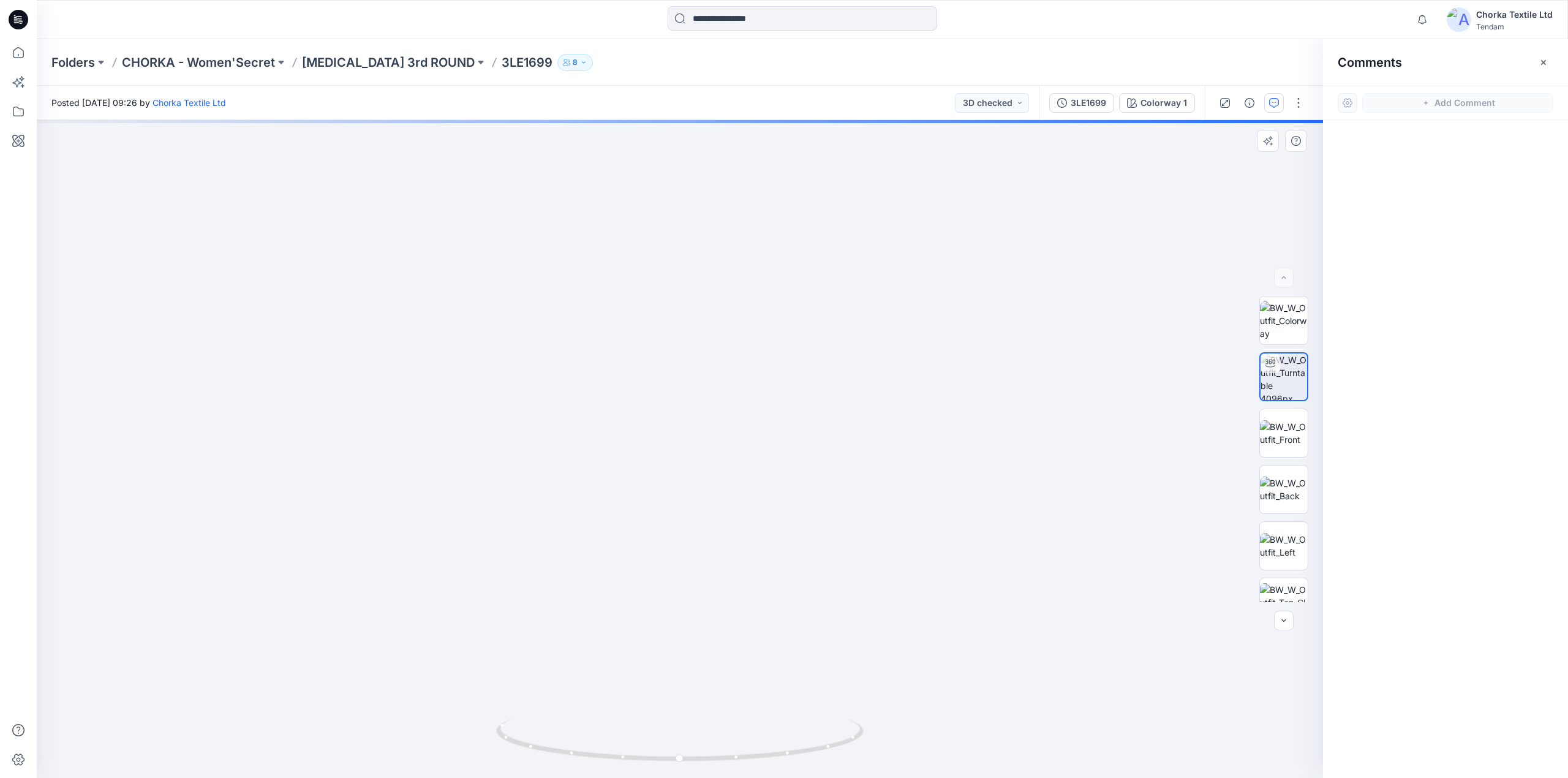
click at [799, 387] on img at bounding box center [706, 159] width 2207 height 1237
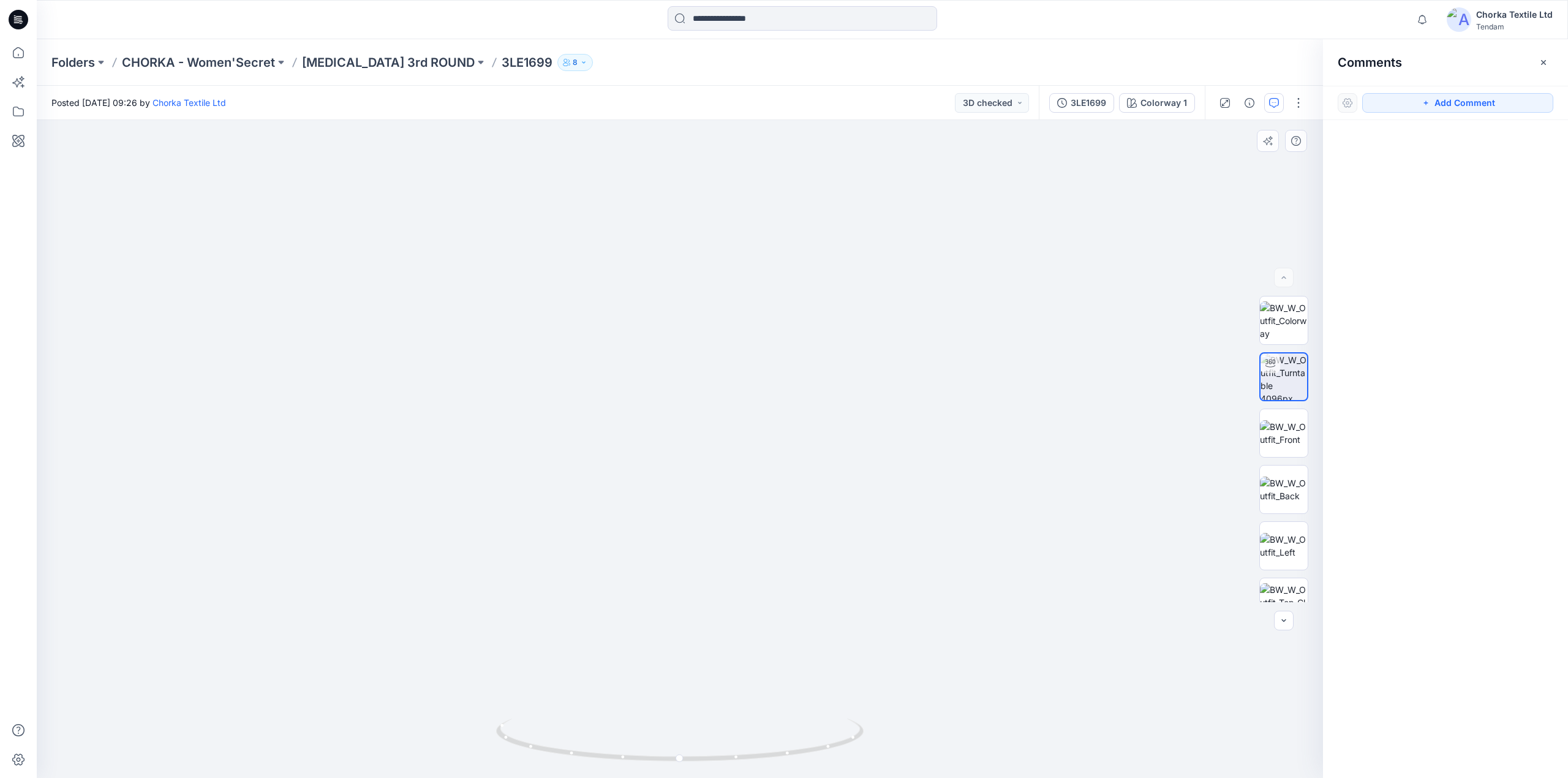
drag, startPoint x: 681, startPoint y: 280, endPoint x: 669, endPoint y: 440, distance: 160.4
click at [669, 440] on img at bounding box center [694, 240] width 2207 height 1077
drag, startPoint x: 750, startPoint y: 366, endPoint x: 751, endPoint y: 461, distance: 95.0
click at [751, 461] on img at bounding box center [695, 287] width 2207 height 982
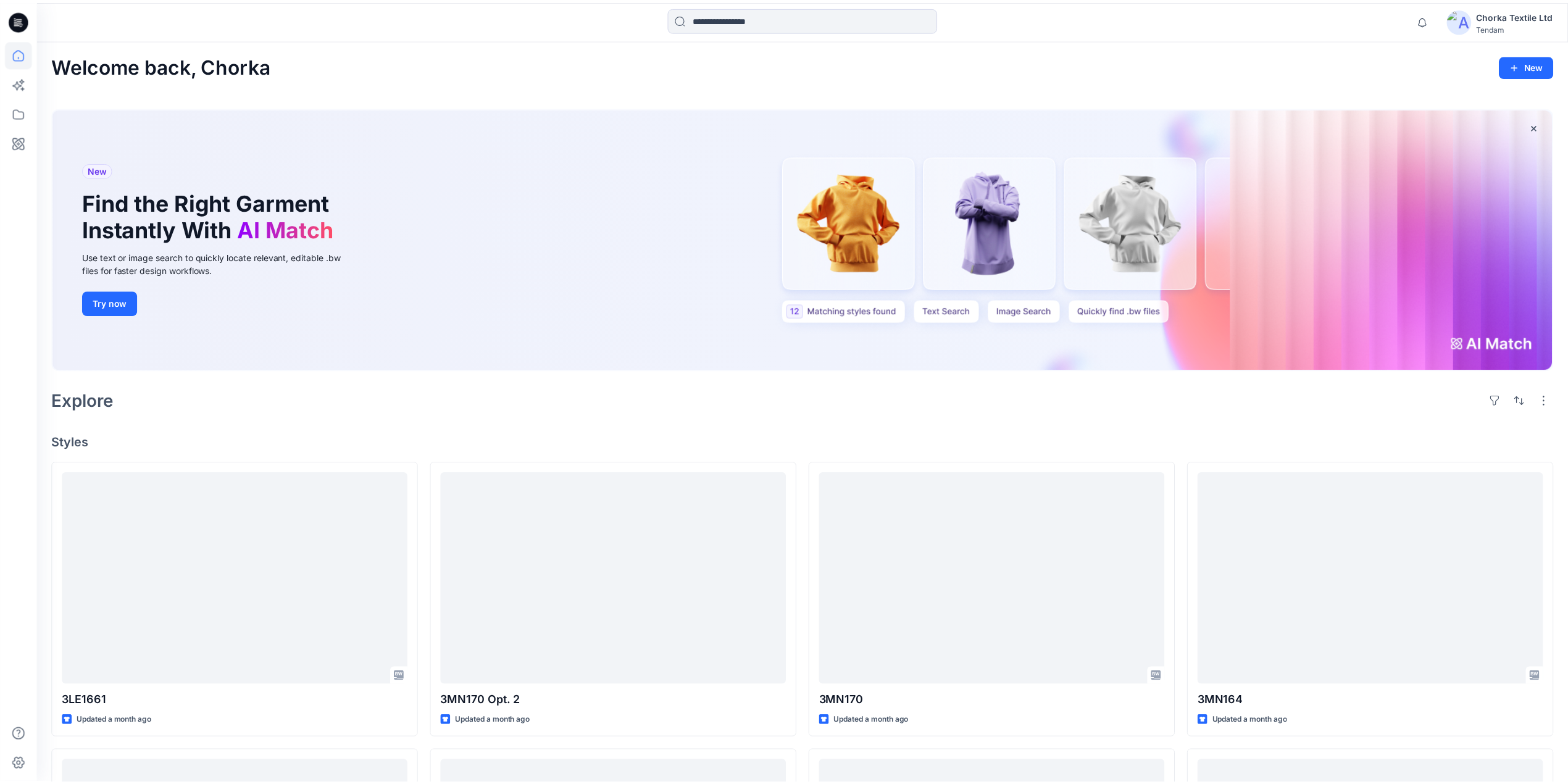
scroll to position [494, 0]
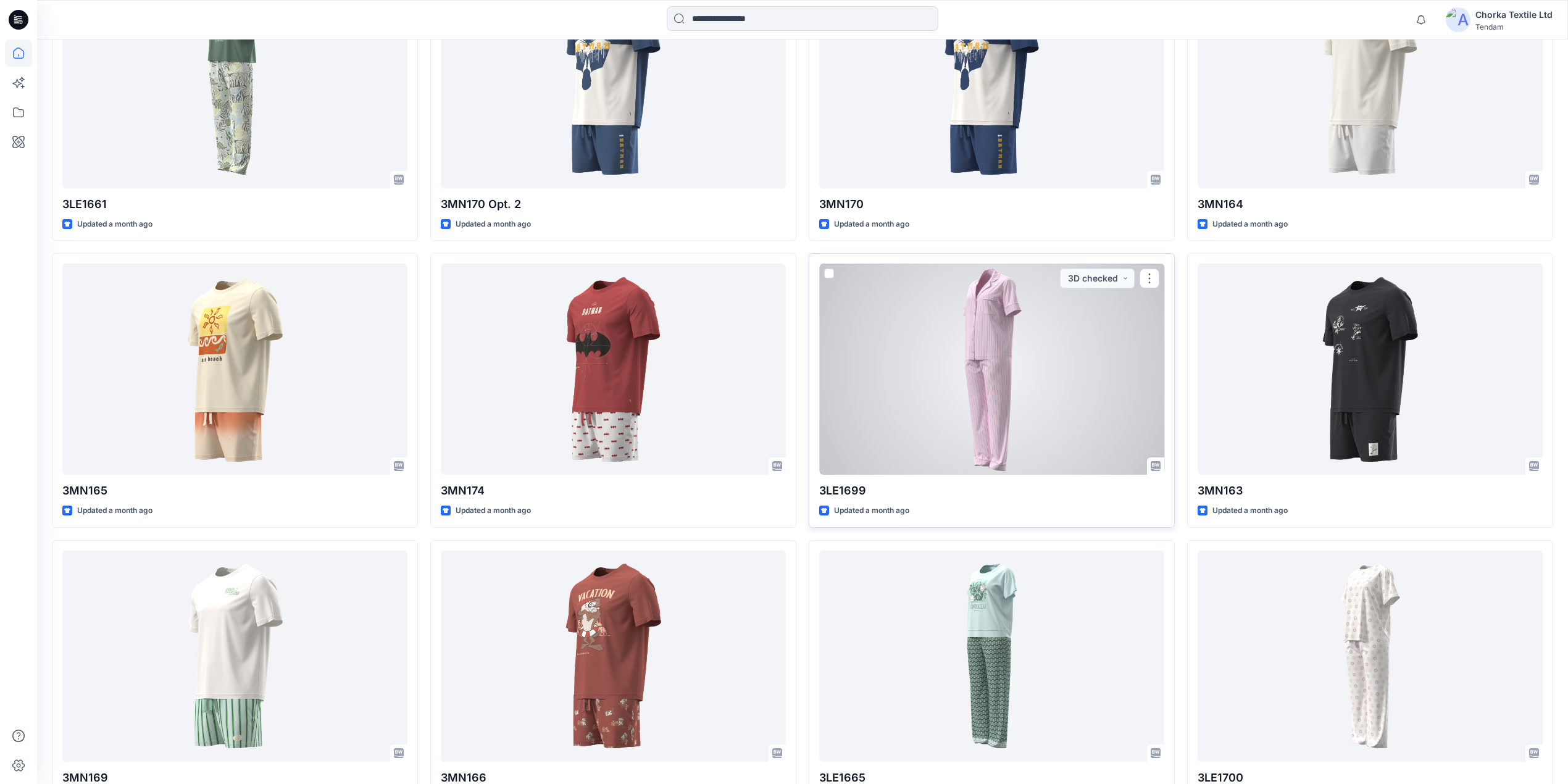
click at [998, 351] on div at bounding box center [992, 369] width 345 height 211
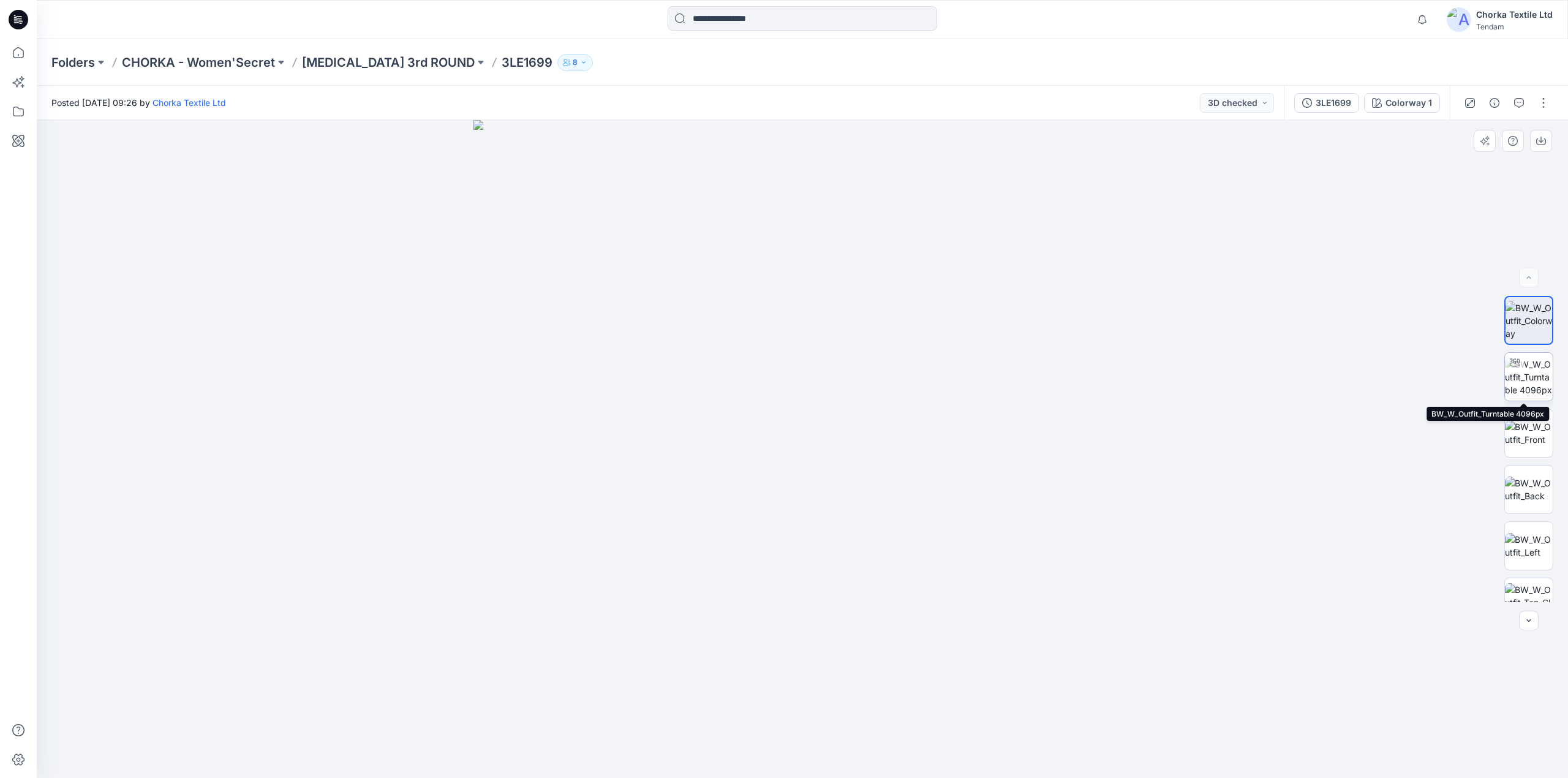
click at [1528, 371] on img at bounding box center [1529, 376] width 48 height 39
drag, startPoint x: 828, startPoint y: 209, endPoint x: 839, endPoint y: 483, distance: 274.2
click at [833, 517] on img at bounding box center [829, 143] width 2509 height 1271
drag, startPoint x: 852, startPoint y: 578, endPoint x: 834, endPoint y: 533, distance: 48.5
click at [834, 533] on img at bounding box center [812, 121] width 2509 height 1315
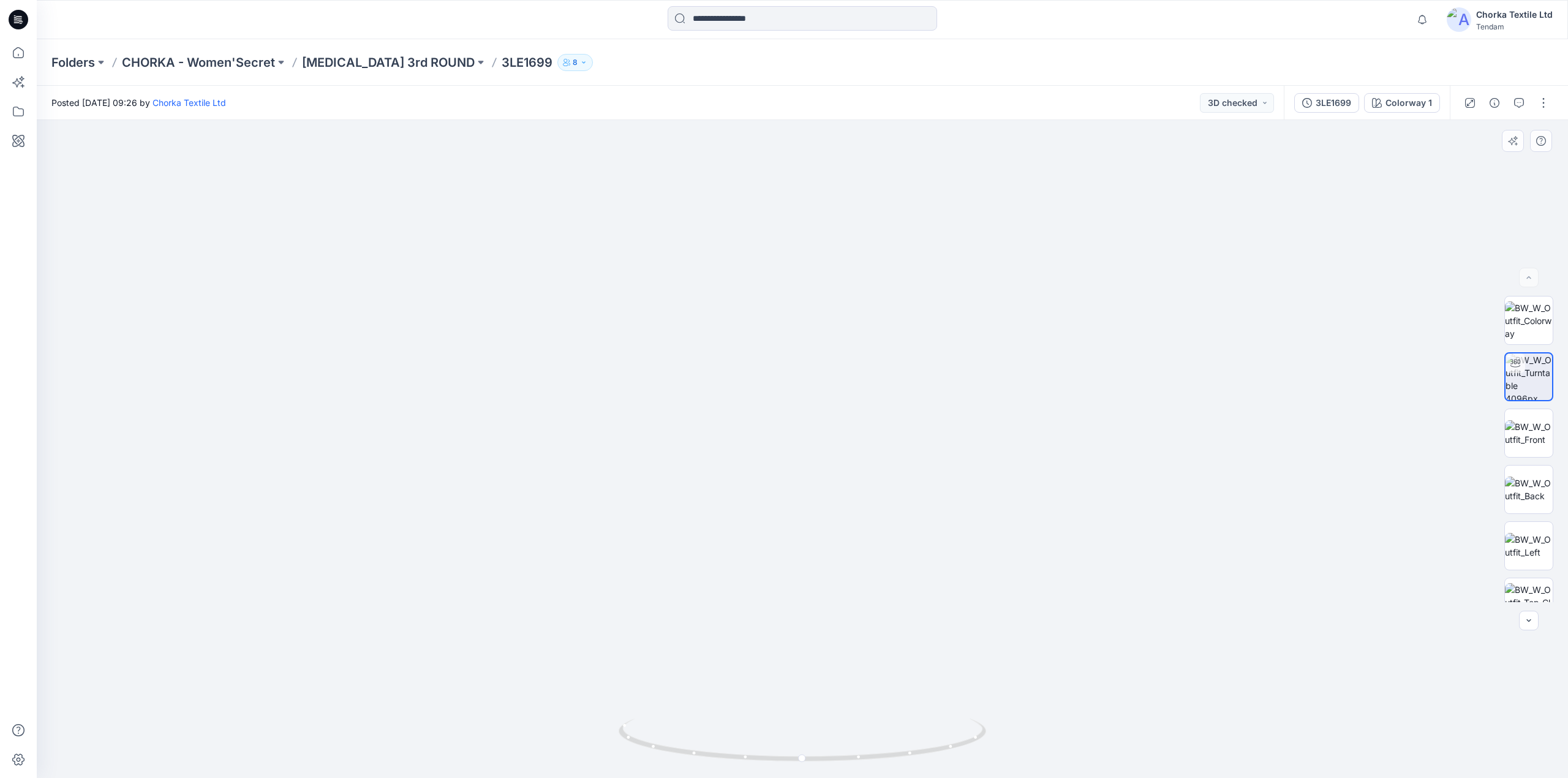
drag, startPoint x: 841, startPoint y: 457, endPoint x: 839, endPoint y: 490, distance: 33.1
click at [839, 490] on img at bounding box center [803, 244] width 1904 height 1067
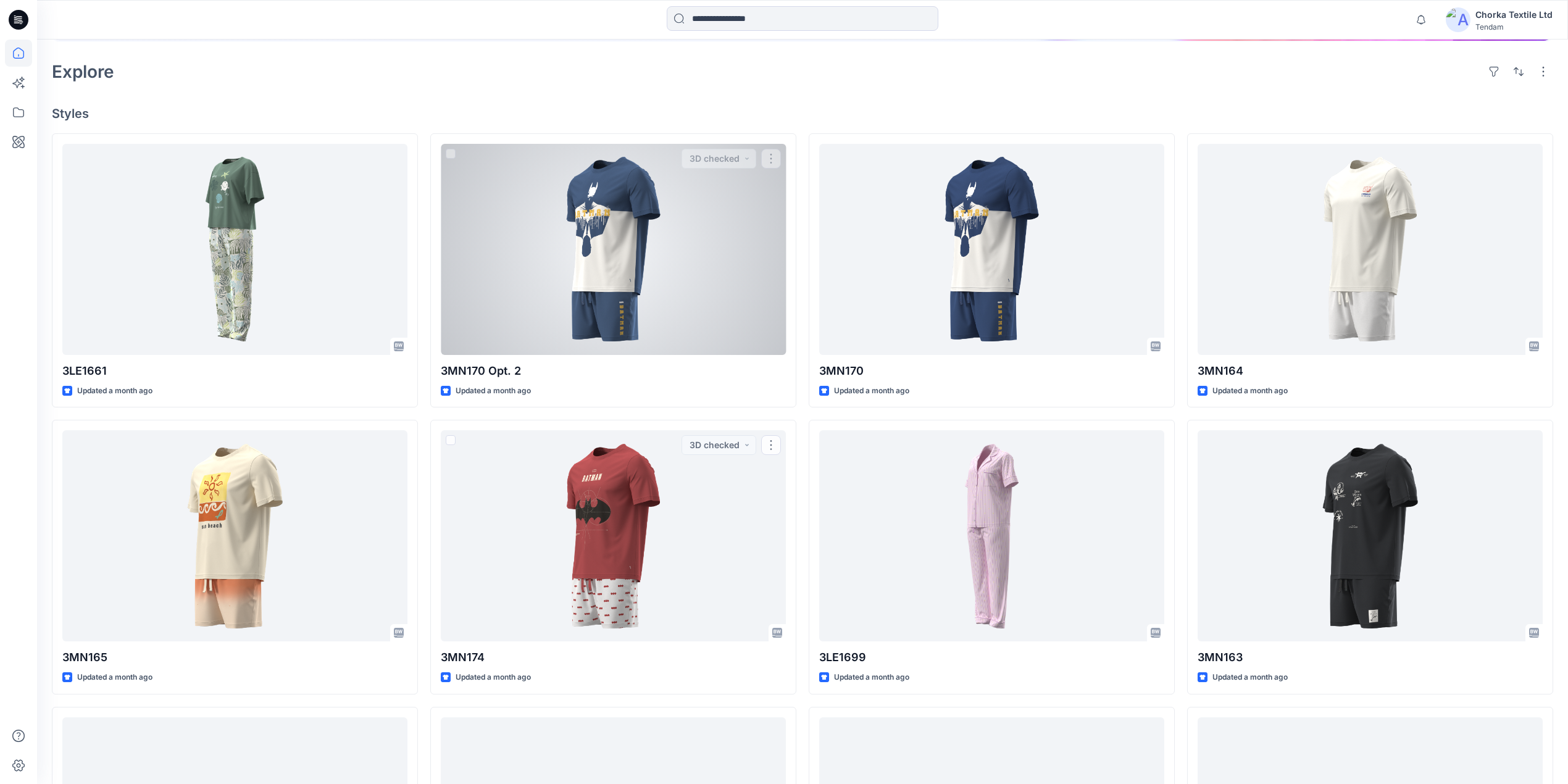
scroll to position [8, 0]
